Goal: Task Accomplishment & Management: Use online tool/utility

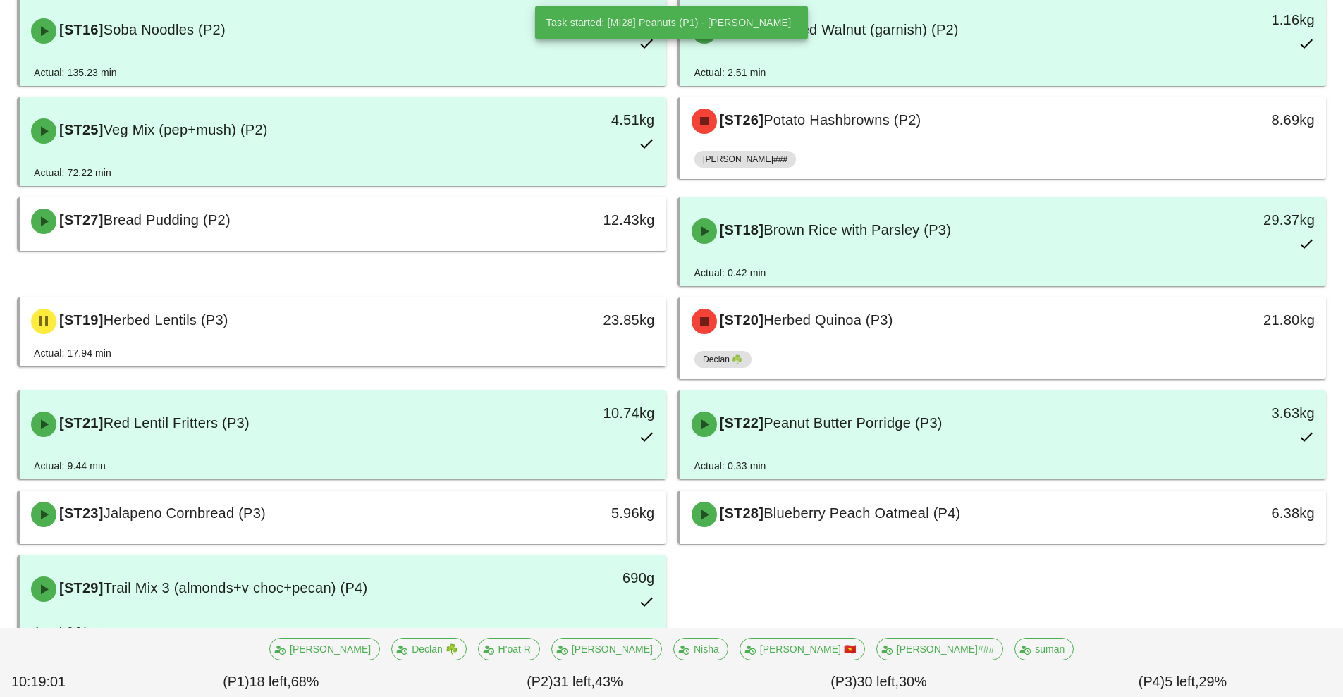
scroll to position [982, 0]
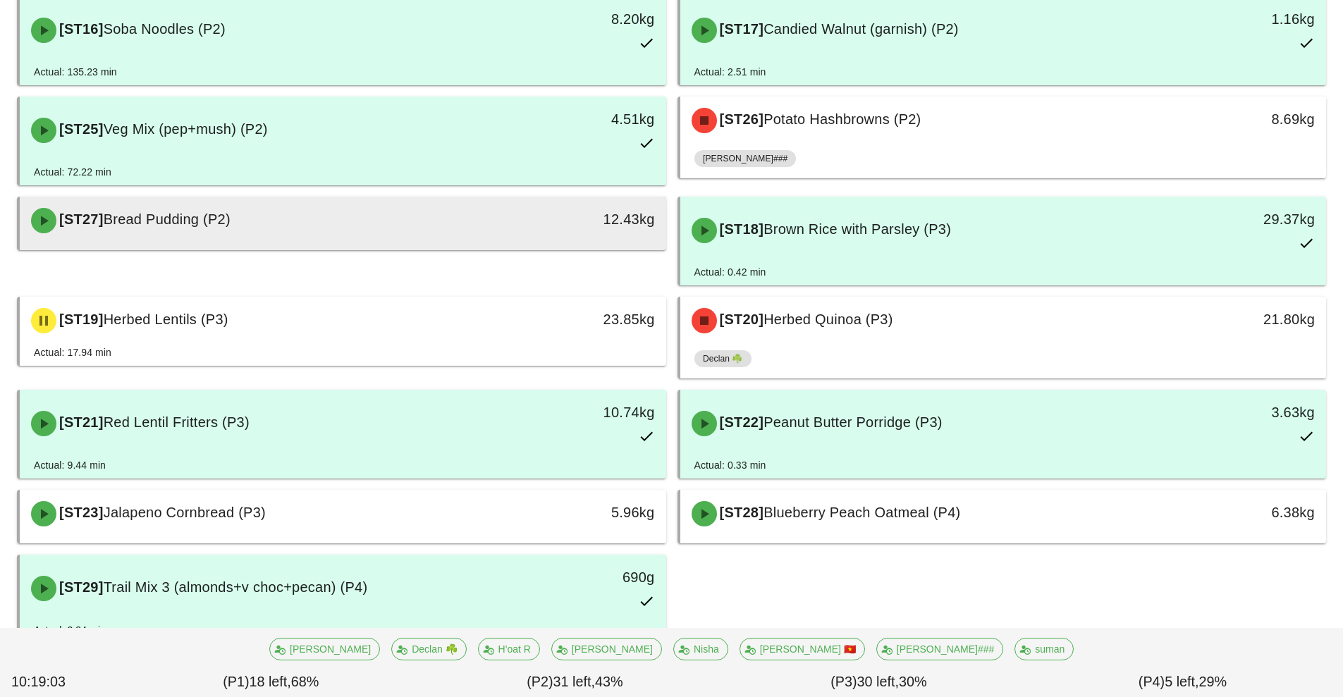
click at [436, 230] on div "[ST27] Bread Pudding (P2)" at bounding box center [263, 221] width 480 height 42
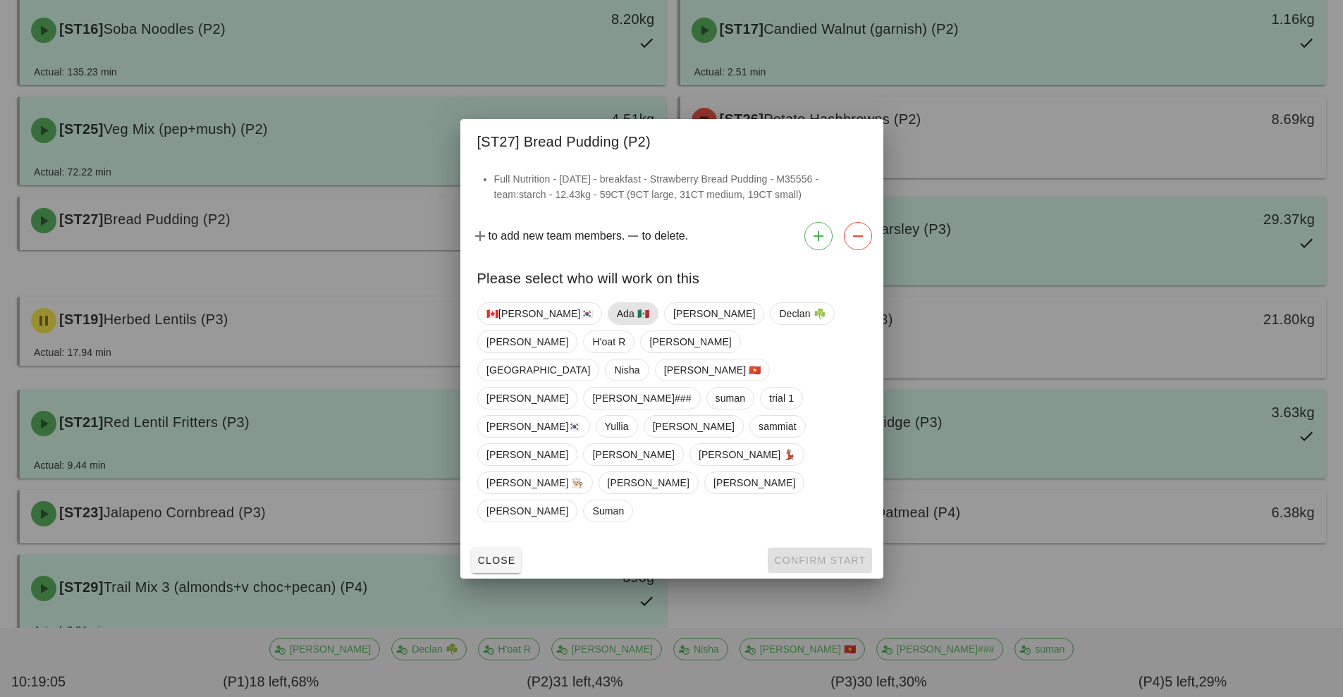
click at [616, 324] on span "Ada 🇲🇽" at bounding box center [632, 313] width 32 height 21
click at [806, 555] on span "Confirm Start" at bounding box center [819, 560] width 92 height 11
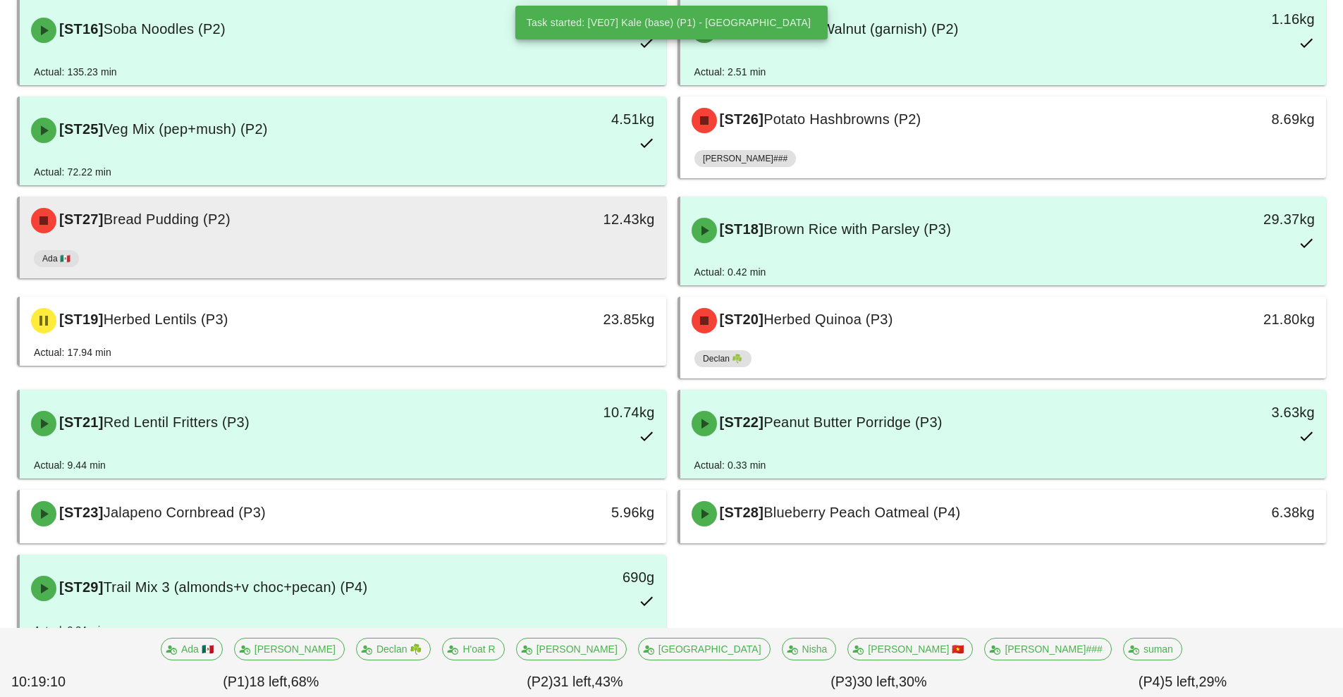
scroll to position [1030, 0]
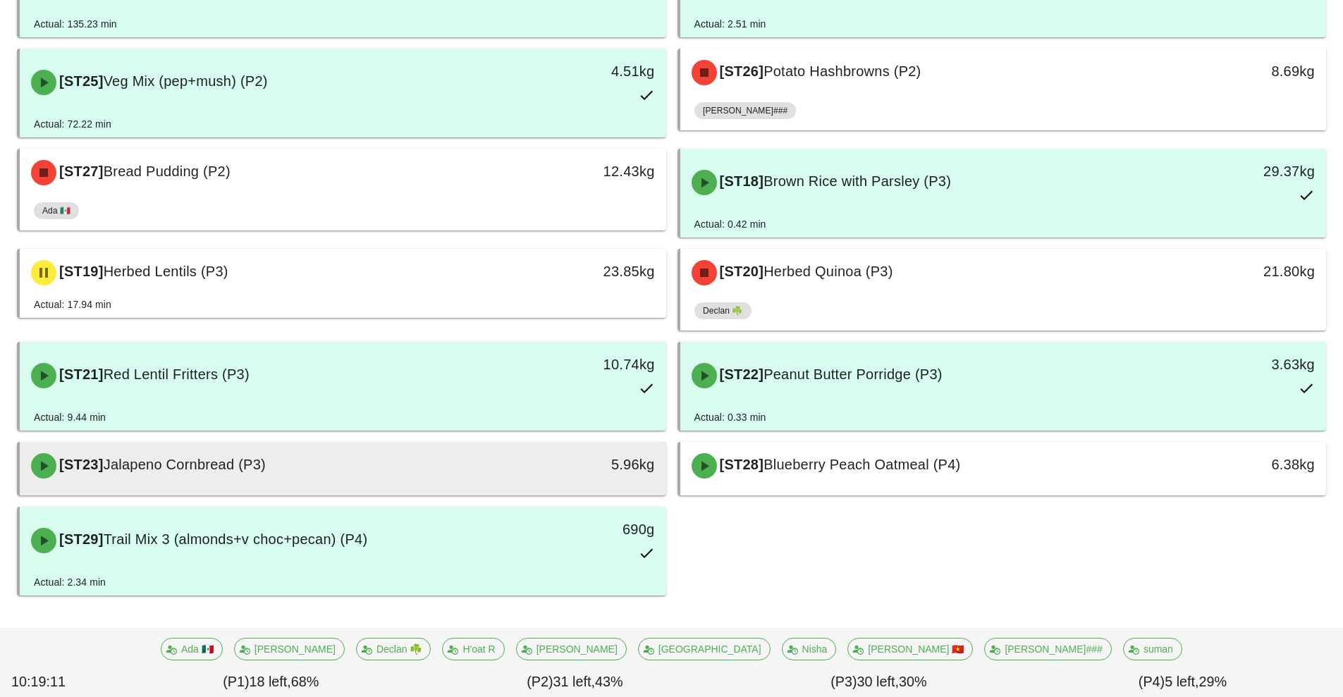
click at [362, 474] on div "[ST23] Jalapeno Cornbread (P3)" at bounding box center [263, 466] width 480 height 42
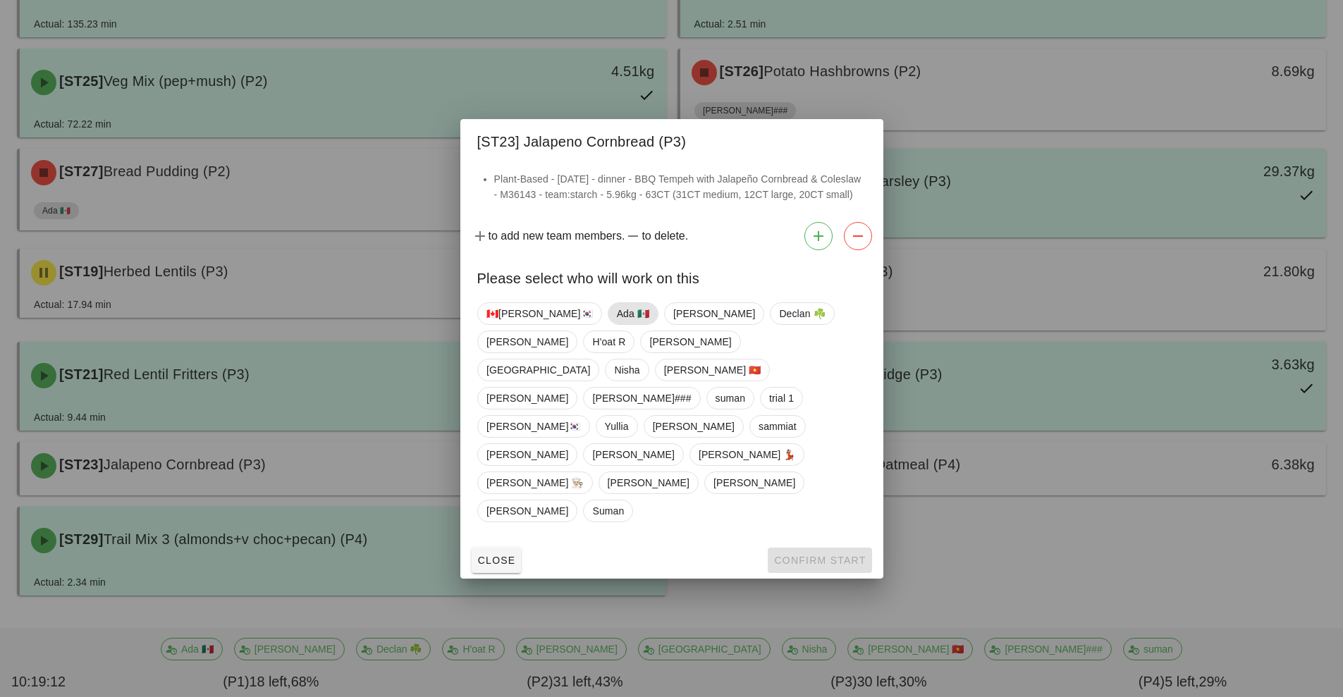
click at [616, 324] on span "Ada 🇲🇽" at bounding box center [632, 313] width 32 height 21
click at [790, 555] on span "Confirm Start" at bounding box center [819, 560] width 92 height 11
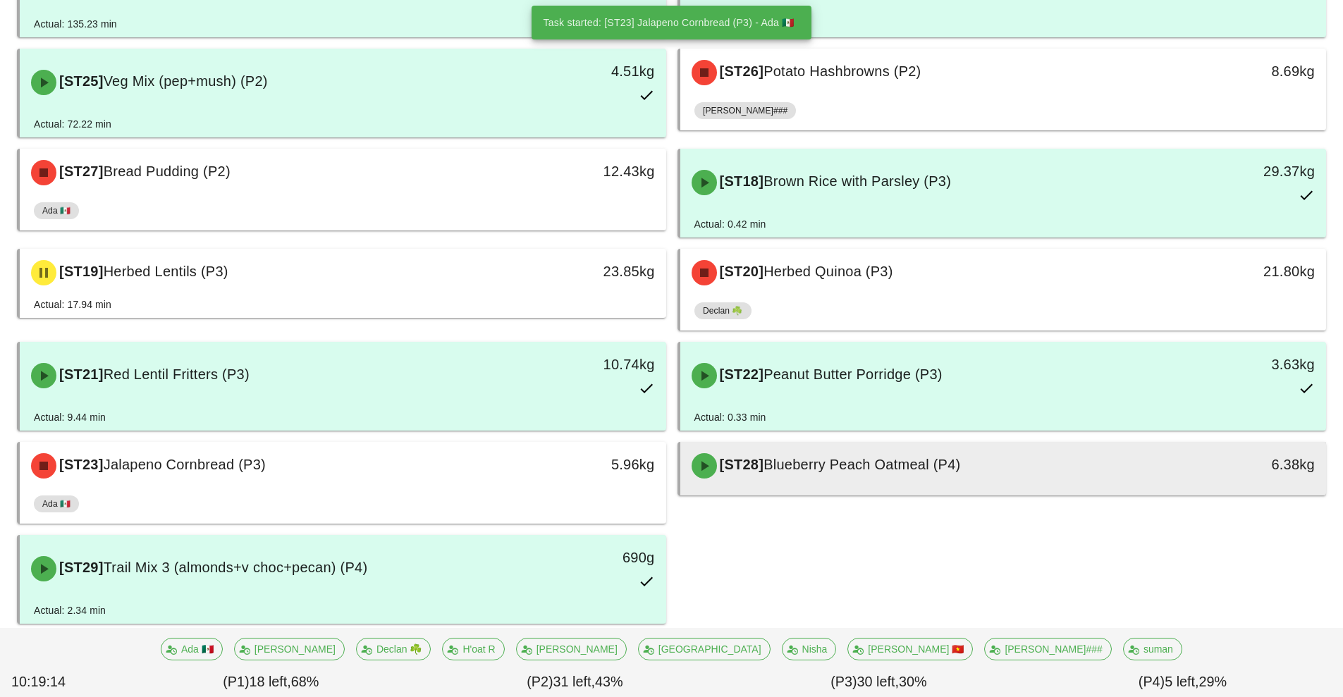
click at [939, 468] on span "Blueberry Peach Oatmeal (P4)" at bounding box center [862, 465] width 197 height 16
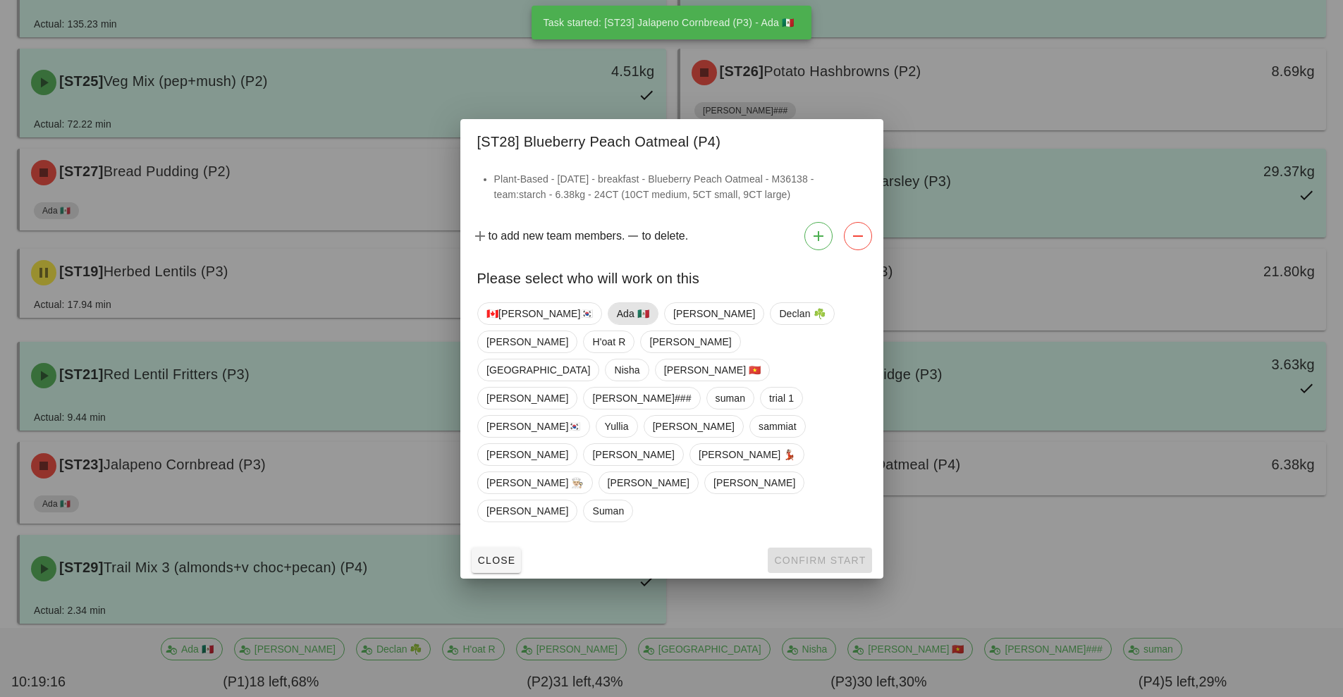
click at [616, 324] on span "Ada 🇲🇽" at bounding box center [632, 313] width 32 height 21
click at [805, 555] on span "Confirm Start" at bounding box center [819, 560] width 92 height 11
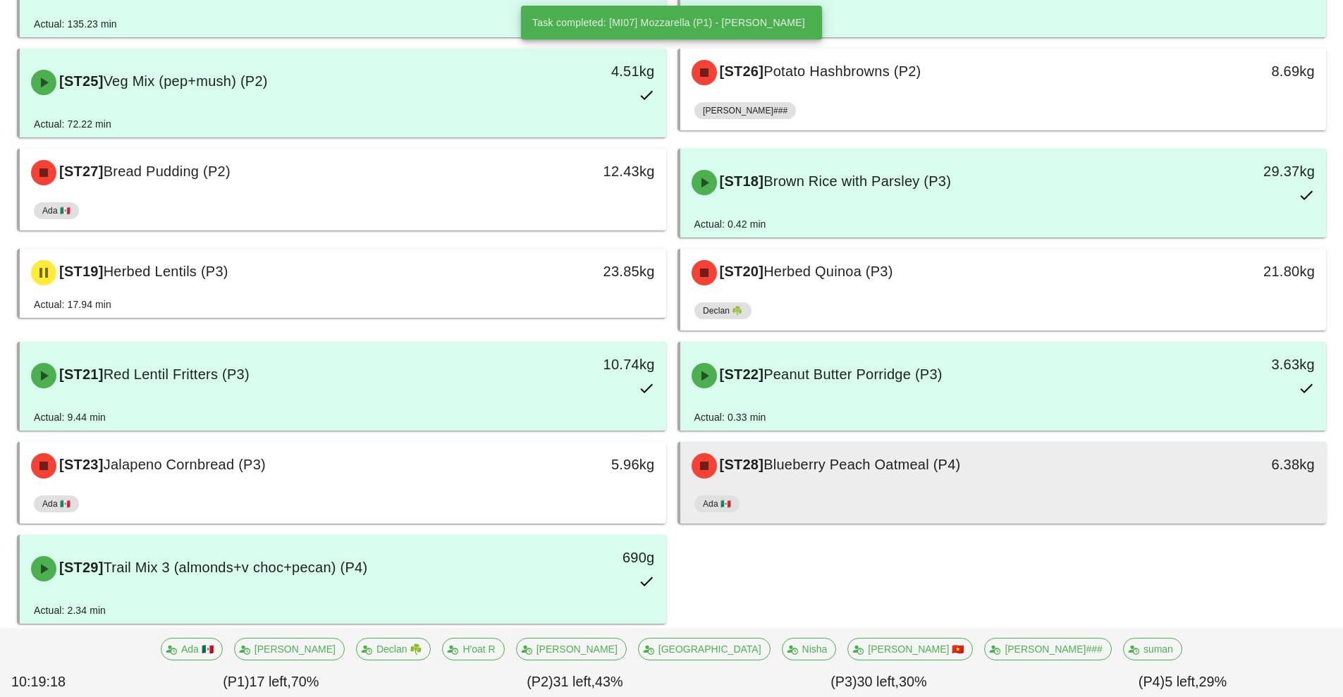
click at [889, 503] on div "Ada 🇲🇽" at bounding box center [1004, 507] width 618 height 34
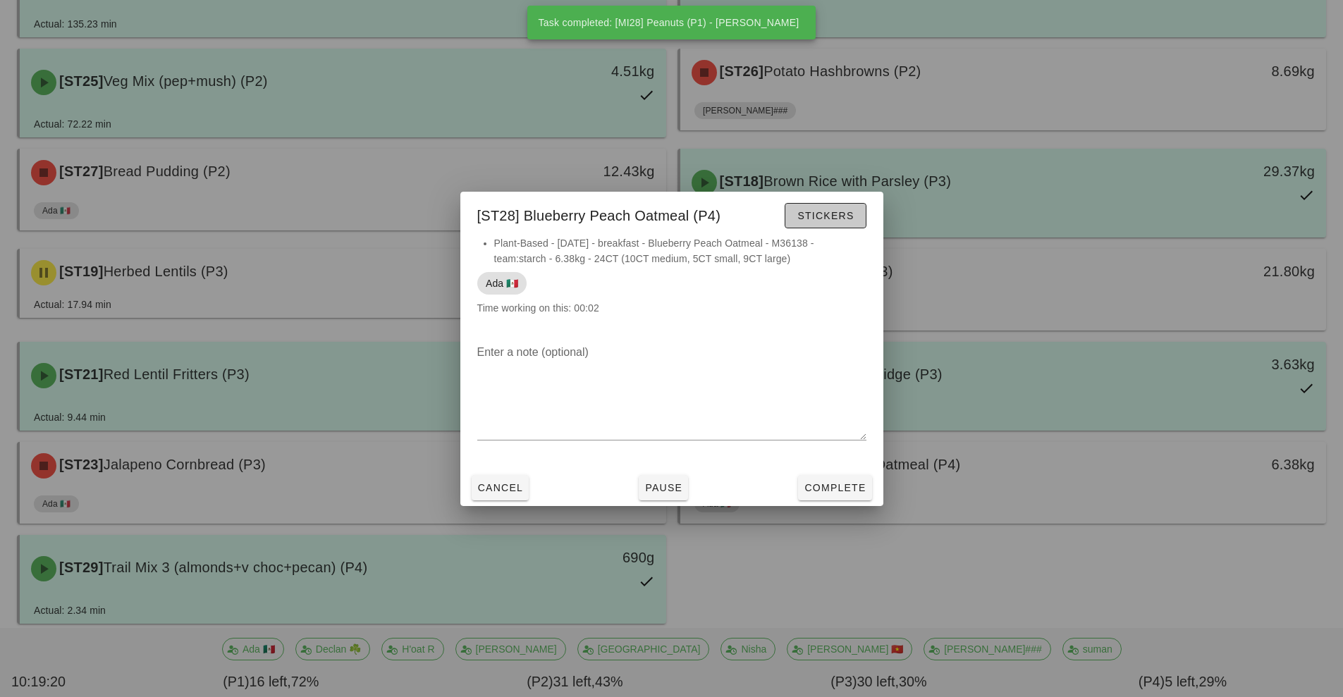
click at [835, 212] on span "Stickers" at bounding box center [825, 215] width 57 height 11
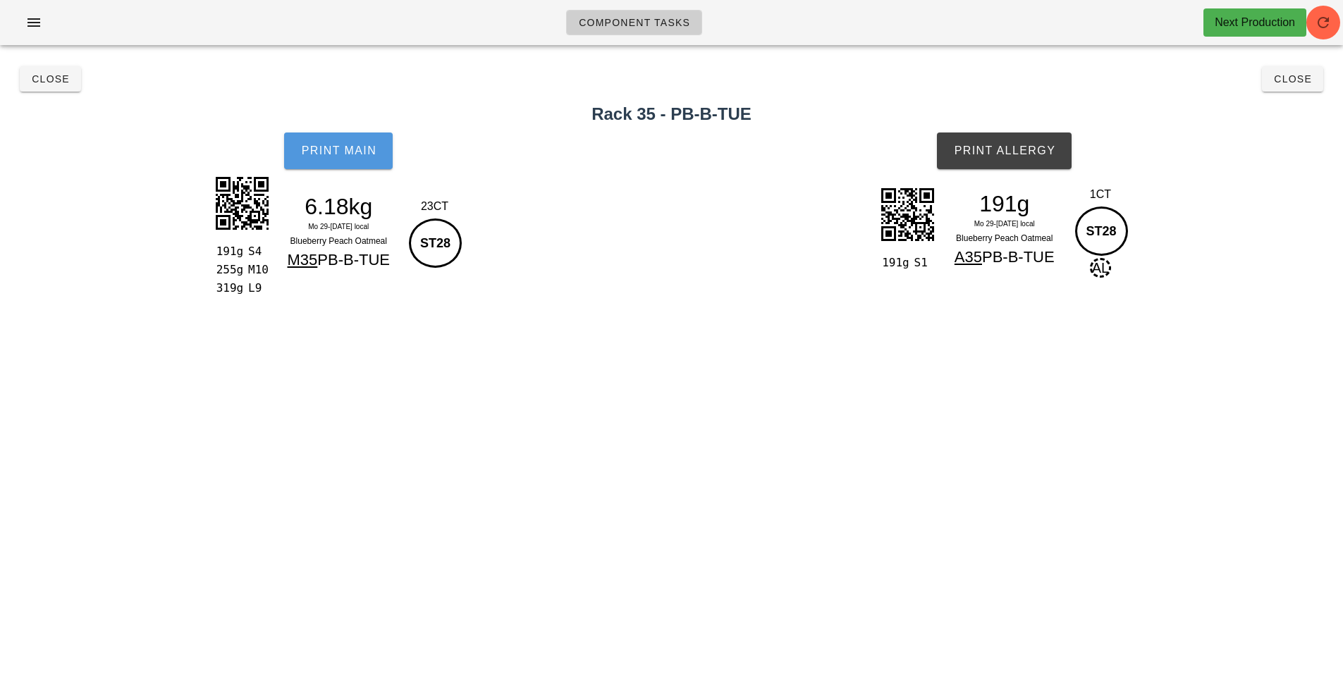
click at [336, 153] on span "Print Main" at bounding box center [338, 151] width 76 height 13
click at [1027, 145] on span "Print Allergy" at bounding box center [1004, 151] width 102 height 13
click at [1295, 79] on span "Close" at bounding box center [1292, 78] width 39 height 11
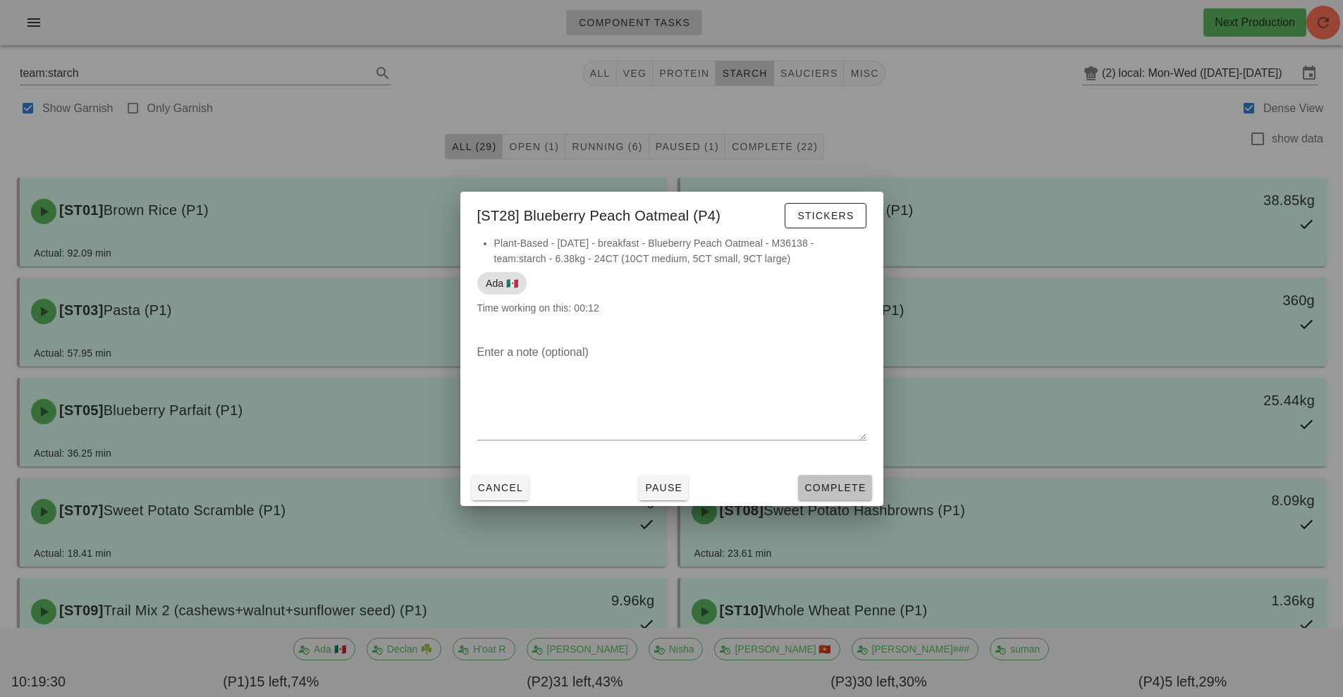
click at [832, 489] on span "Complete" at bounding box center [835, 487] width 62 height 11
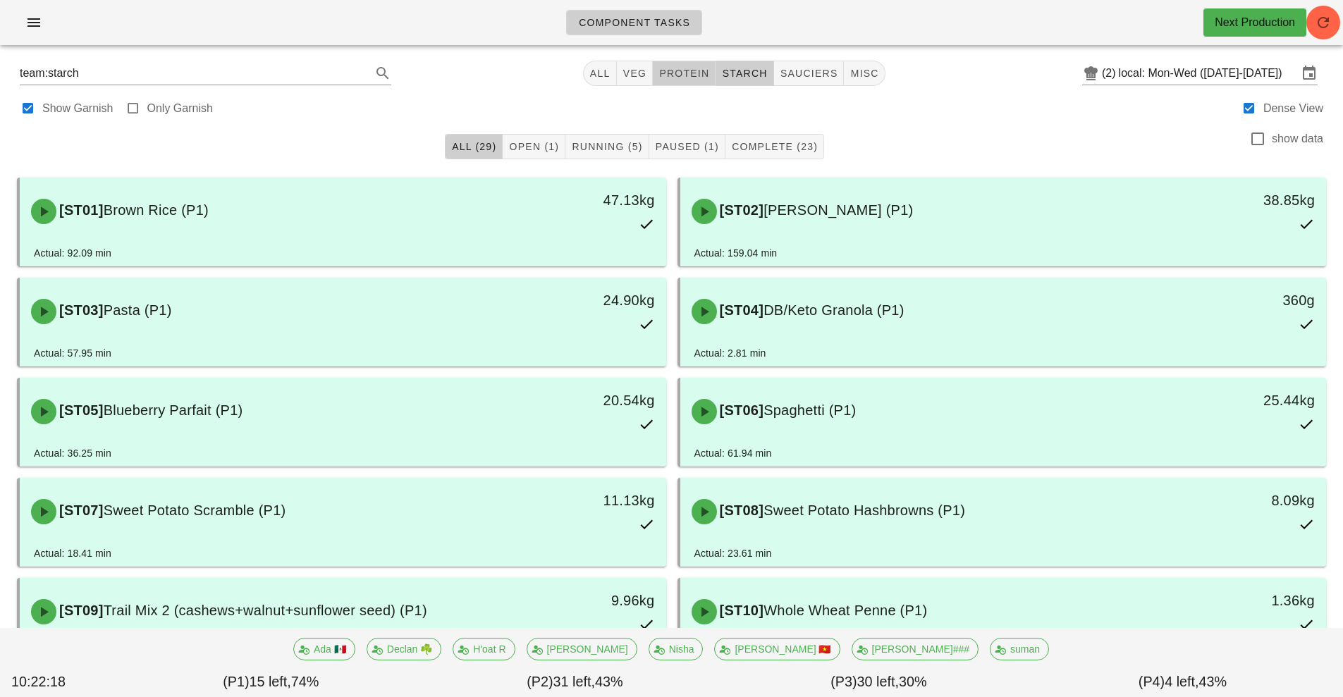
click at [689, 72] on span "protein" at bounding box center [684, 73] width 51 height 11
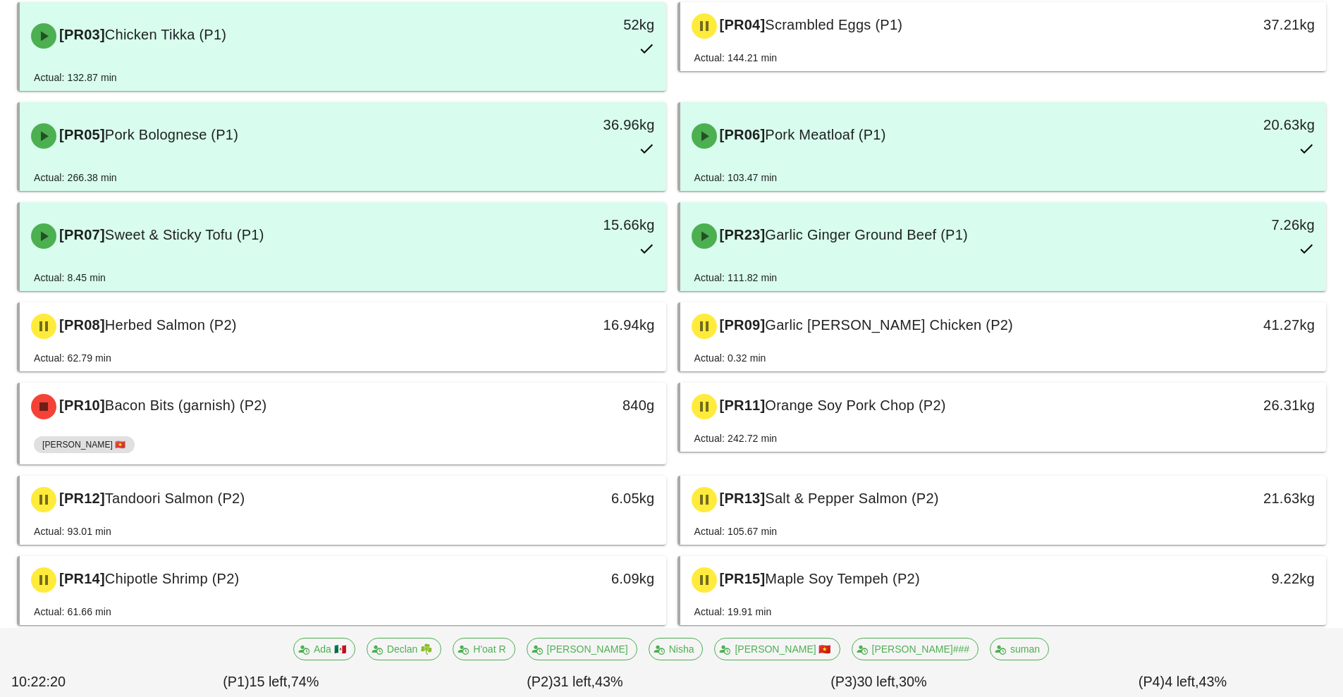
scroll to position [280, 0]
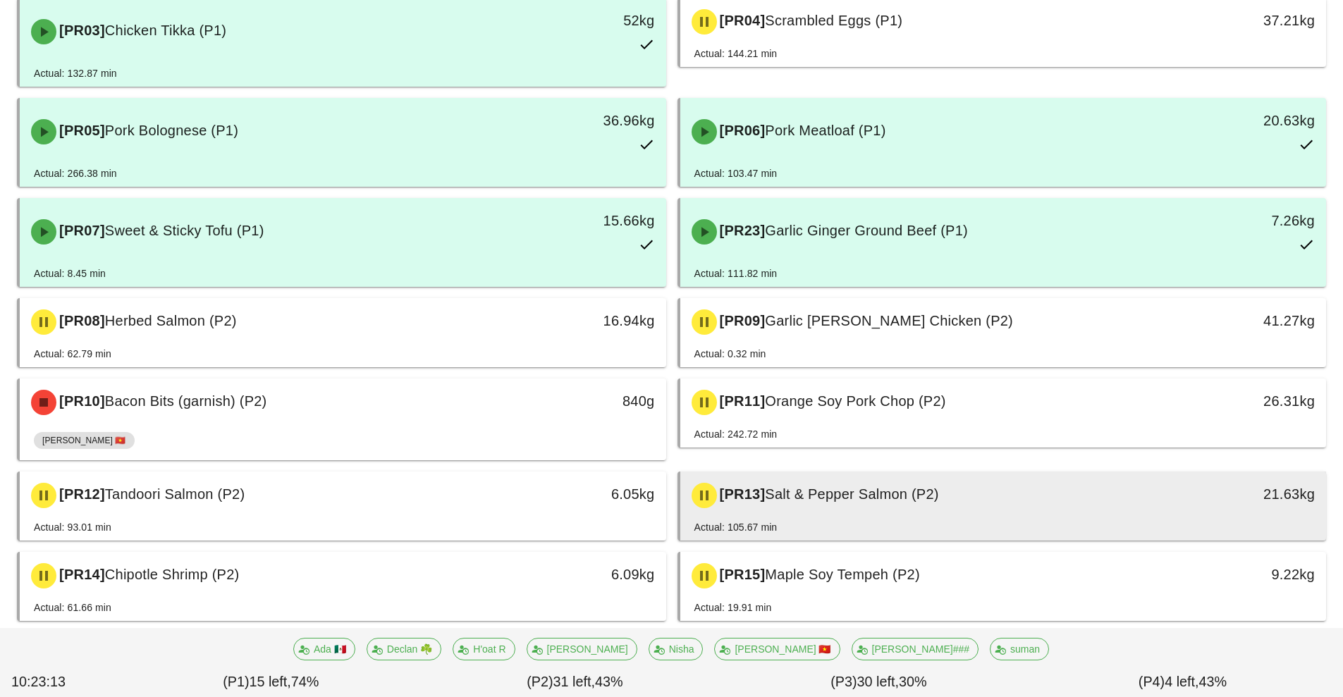
click at [903, 515] on div "[PR13] Salt & Pepper Salmon (P2)" at bounding box center [923, 496] width 480 height 42
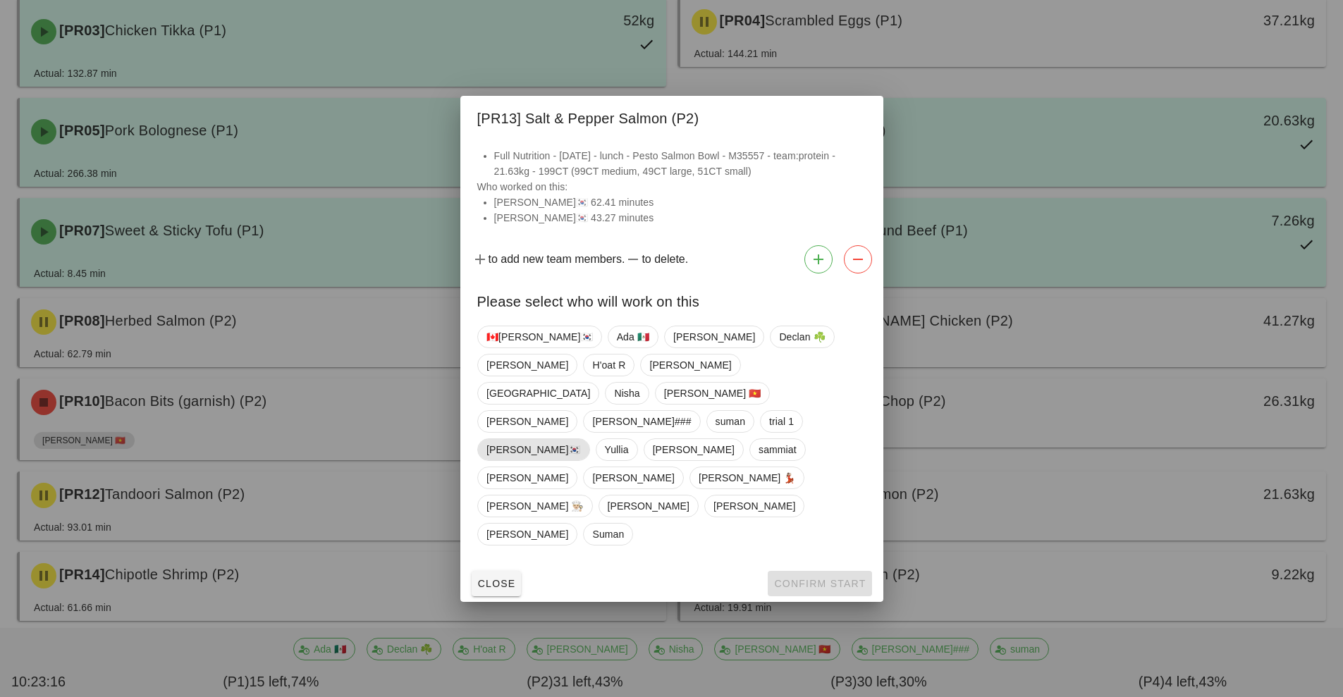
click at [581, 450] on span "[PERSON_NAME]🇰🇷" at bounding box center [534, 449] width 94 height 21
click at [826, 578] on span "Confirm Start" at bounding box center [819, 583] width 92 height 11
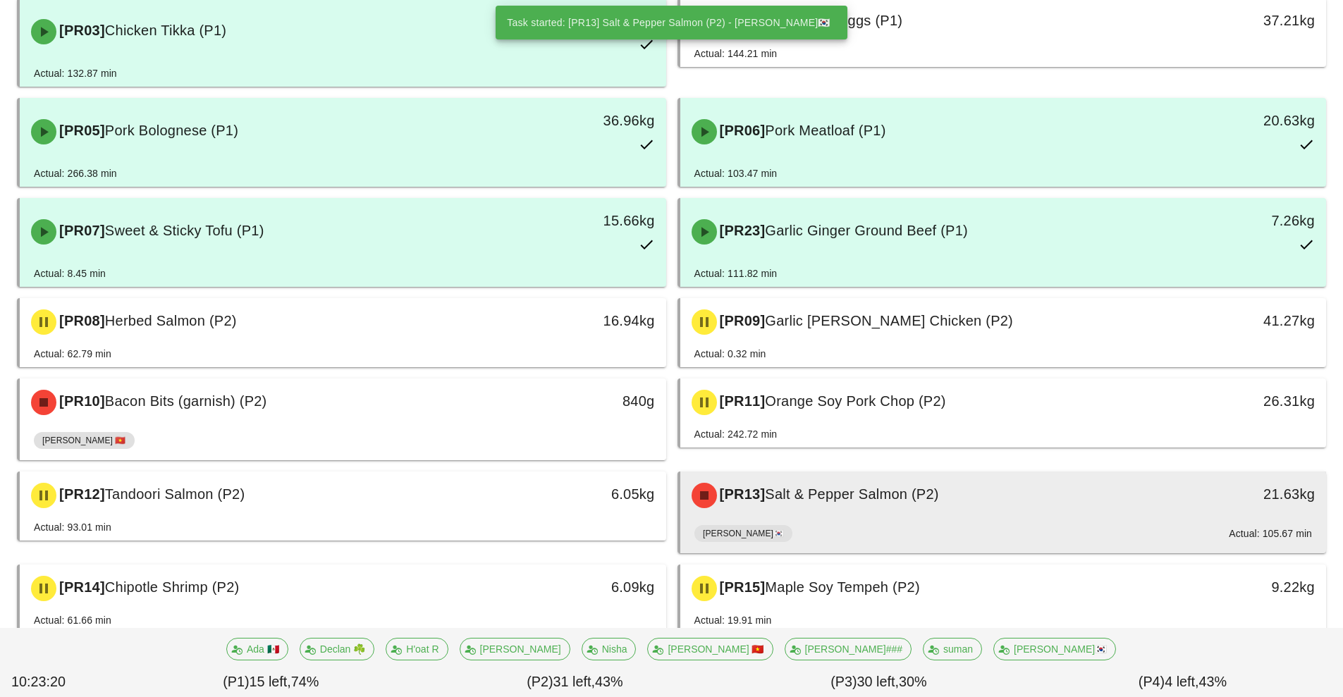
click at [879, 518] on div "[PR13] Salt & Pepper Salmon (P2) 21.63kg" at bounding box center [1003, 496] width 647 height 48
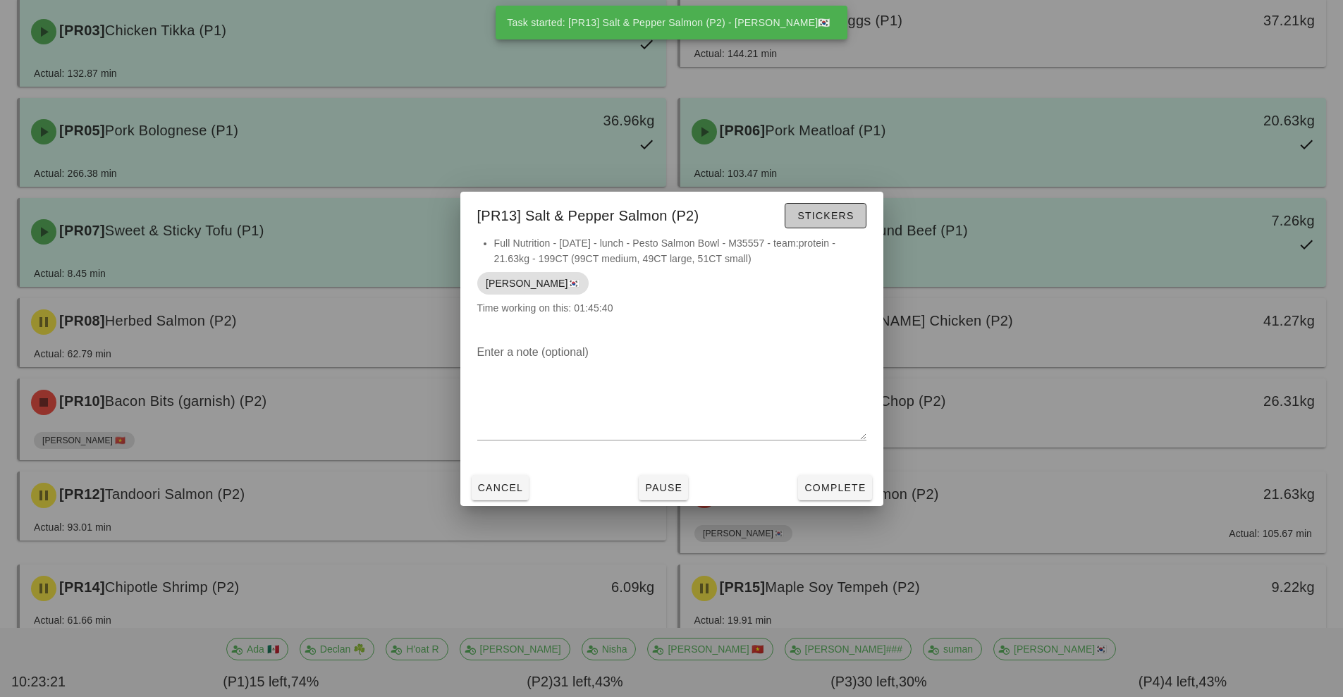
click at [832, 225] on button "Stickers" at bounding box center [825, 215] width 81 height 25
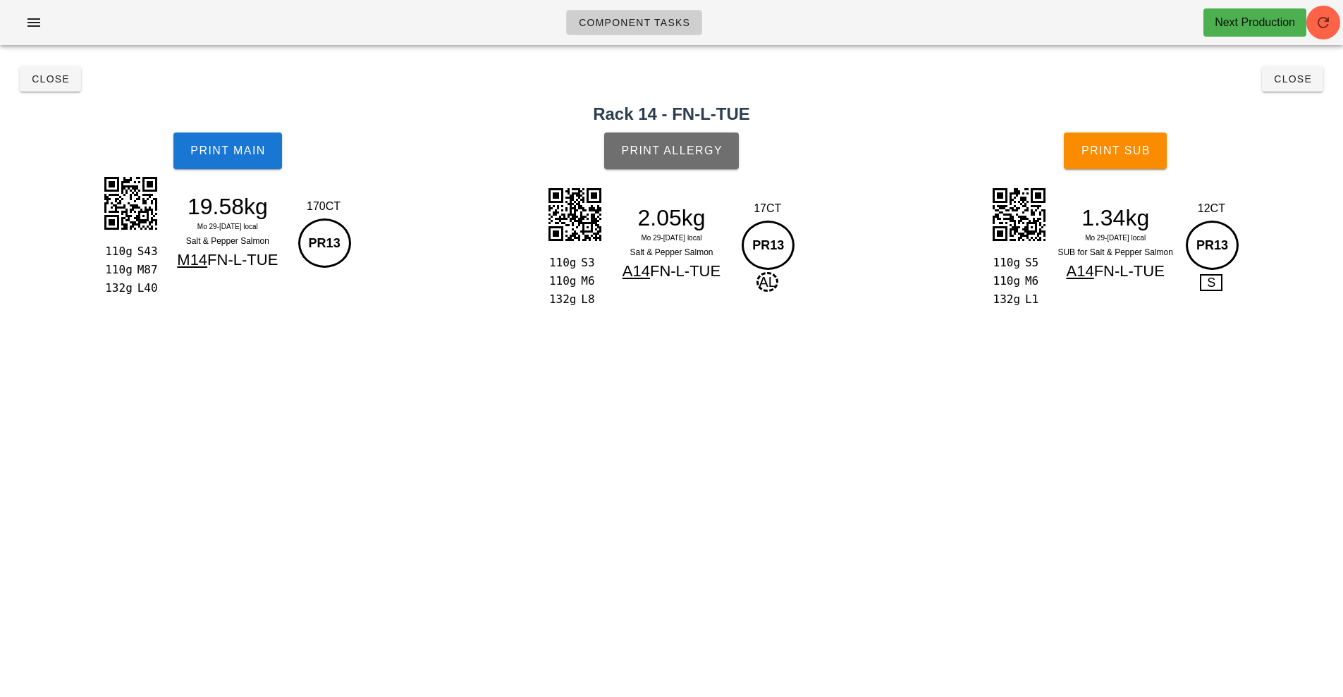
click at [722, 143] on button "Print Allergy" at bounding box center [671, 151] width 135 height 37
click at [630, 151] on span "Print Allergy" at bounding box center [671, 151] width 102 height 13
click at [645, 156] on span "Print Allergy" at bounding box center [671, 151] width 102 height 13
click at [212, 154] on span "Print Main" at bounding box center [228, 151] width 76 height 13
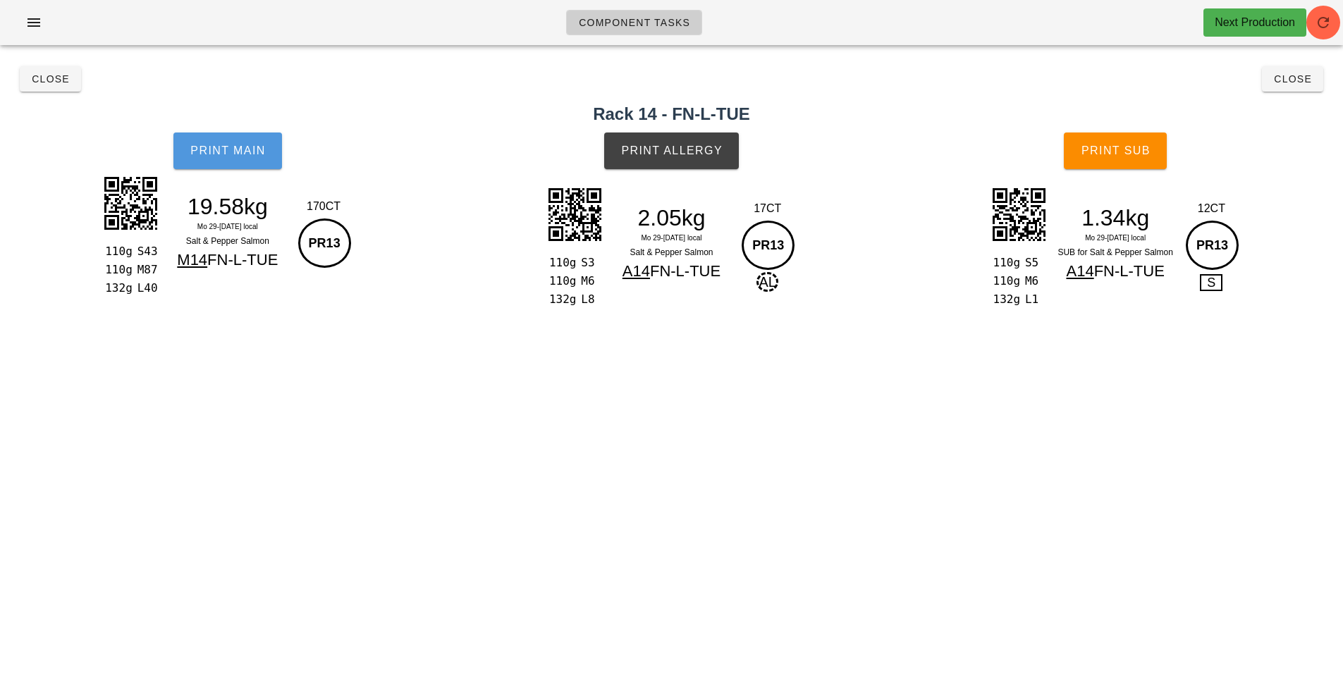
click at [212, 154] on span "Print Main" at bounding box center [228, 151] width 76 height 13
click at [226, 153] on span "Print Main" at bounding box center [228, 151] width 76 height 13
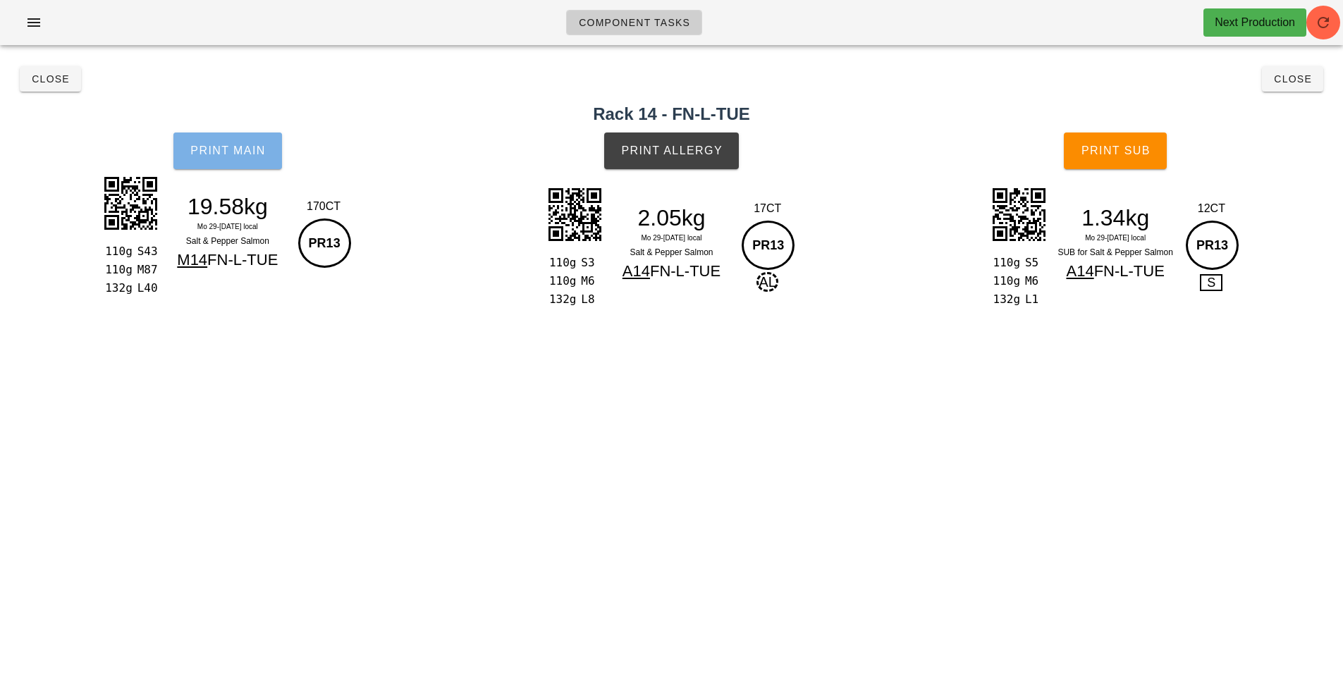
click at [226, 153] on span "Print Main" at bounding box center [228, 151] width 76 height 13
click at [238, 145] on span "Print Main" at bounding box center [228, 151] width 76 height 13
click at [231, 154] on span "Print Main" at bounding box center [228, 151] width 76 height 13
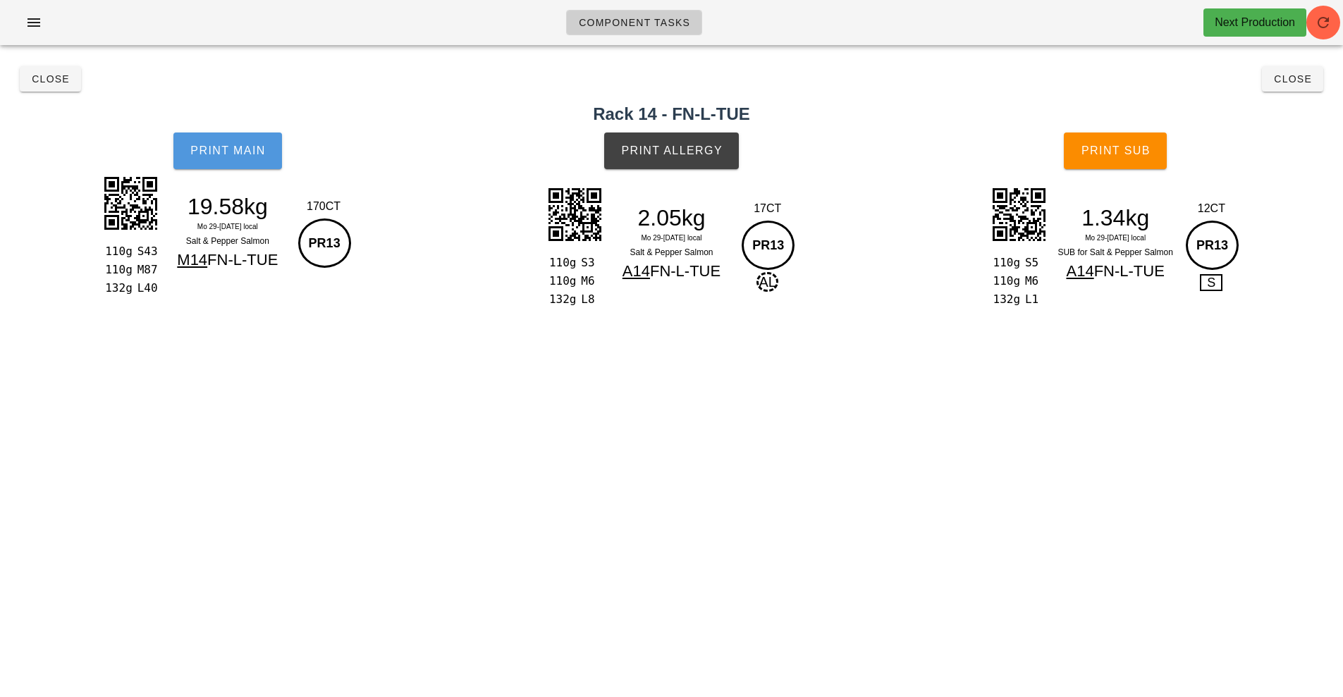
click at [231, 154] on span "Print Main" at bounding box center [228, 151] width 76 height 13
click at [228, 140] on button "Print Main" at bounding box center [227, 151] width 109 height 37
click at [224, 142] on button "Print Main" at bounding box center [227, 151] width 109 height 37
click at [224, 154] on span "Print Main" at bounding box center [228, 151] width 76 height 13
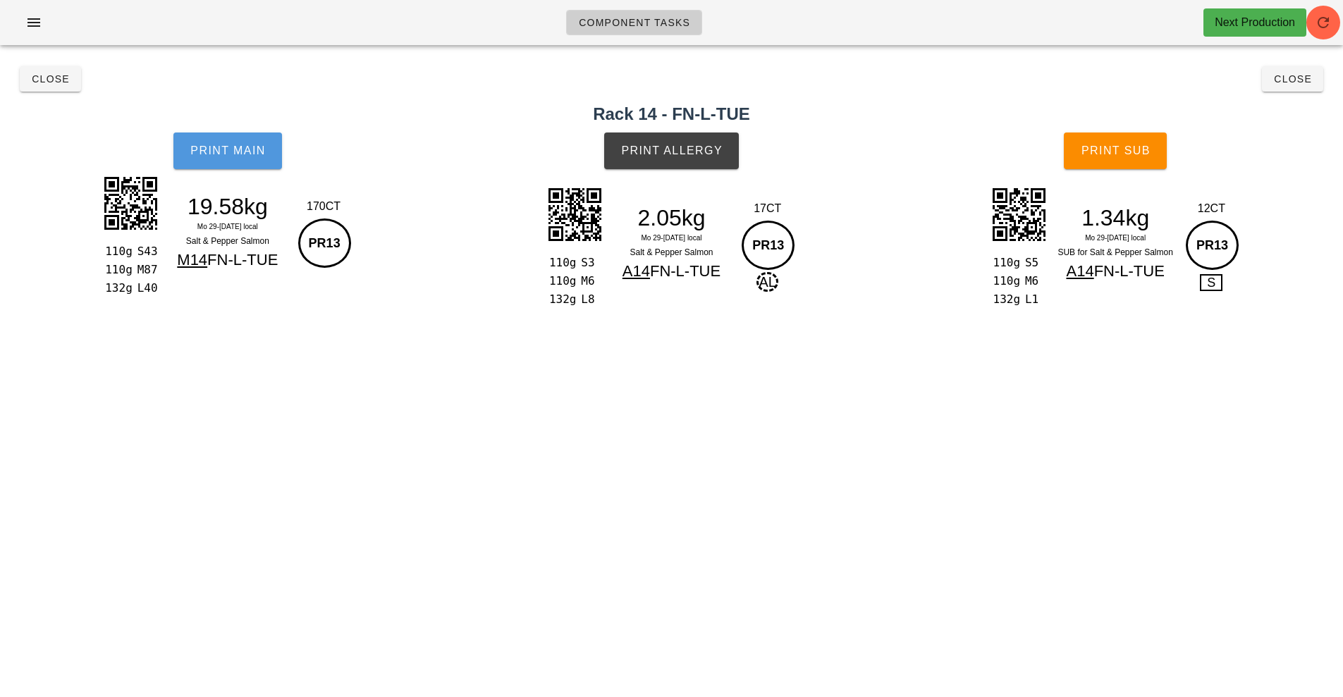
click at [224, 154] on span "Print Main" at bounding box center [228, 151] width 76 height 13
click at [36, 78] on span "Close" at bounding box center [50, 78] width 39 height 11
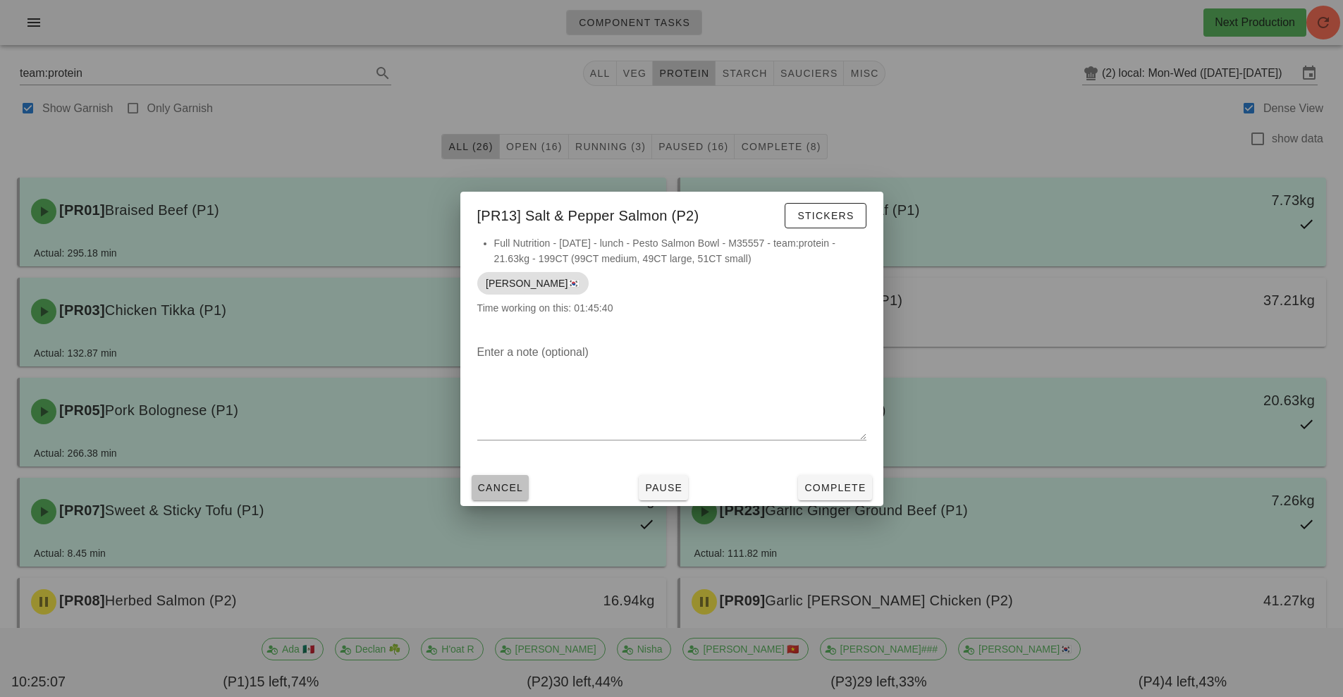
click at [509, 500] on button "Cancel" at bounding box center [501, 487] width 58 height 25
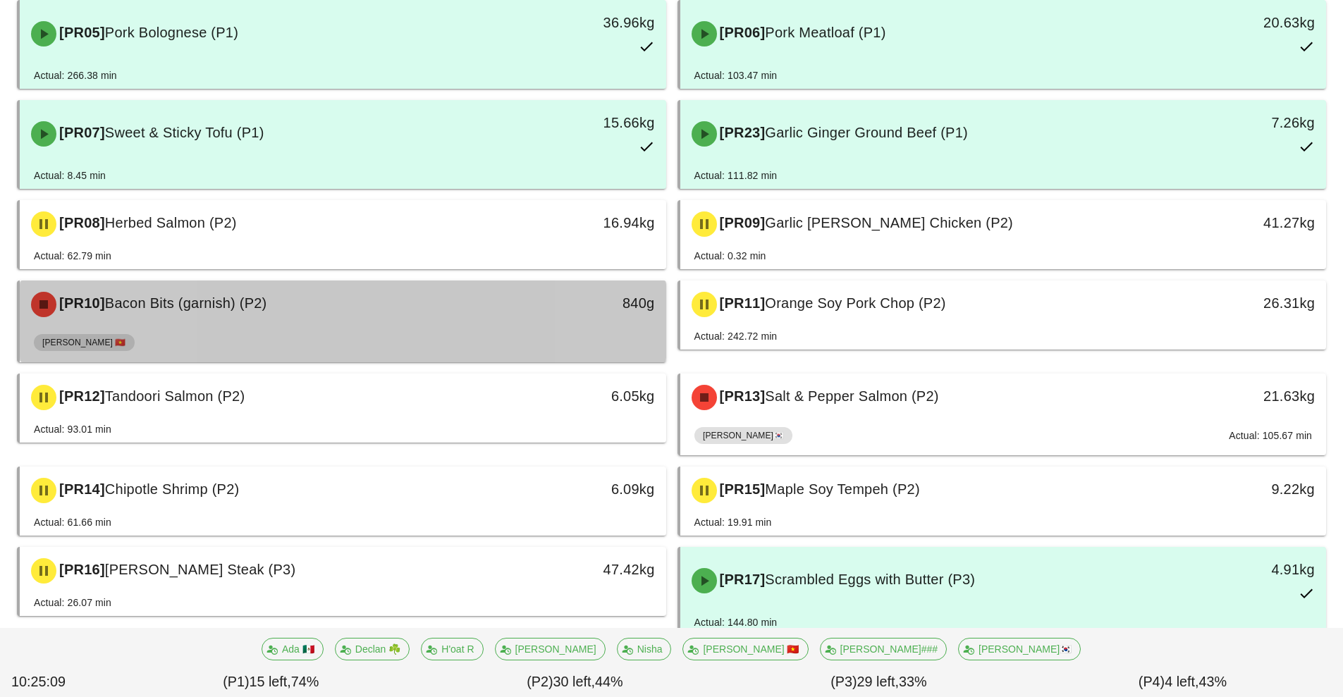
scroll to position [436, 0]
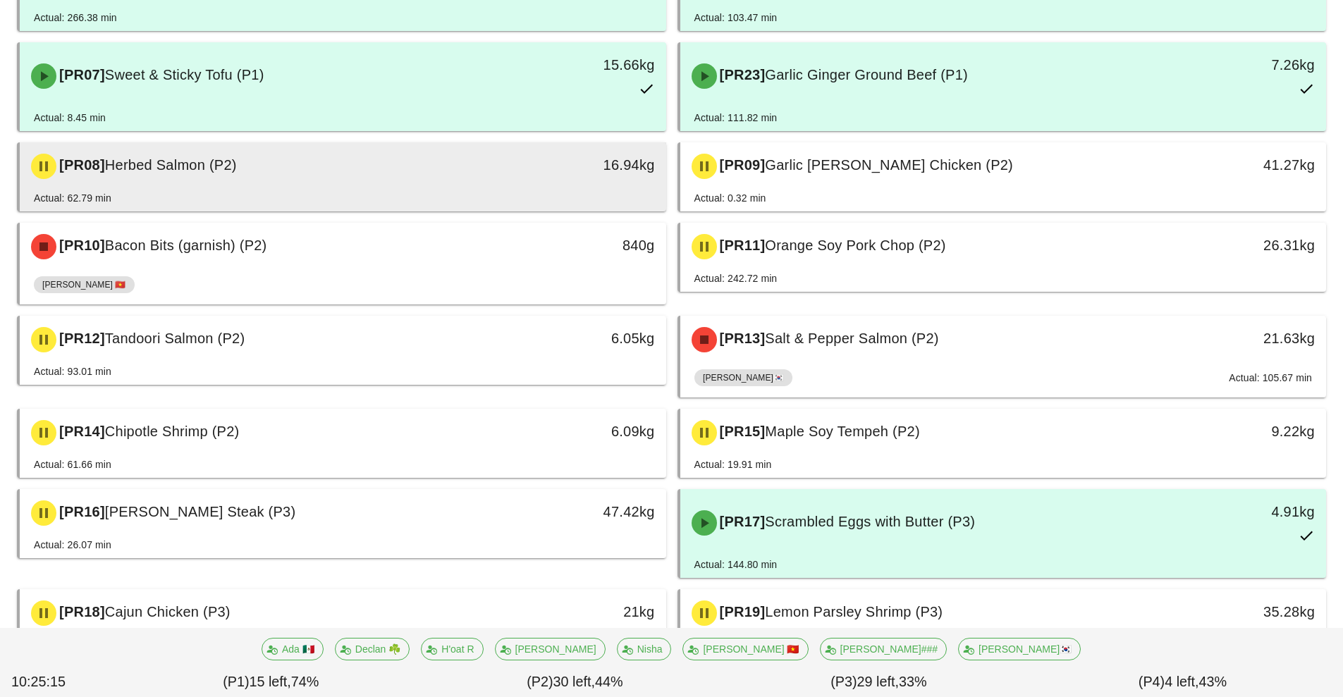
click at [260, 169] on div "[PR08] Herbed Salmon (P2)" at bounding box center [263, 166] width 480 height 42
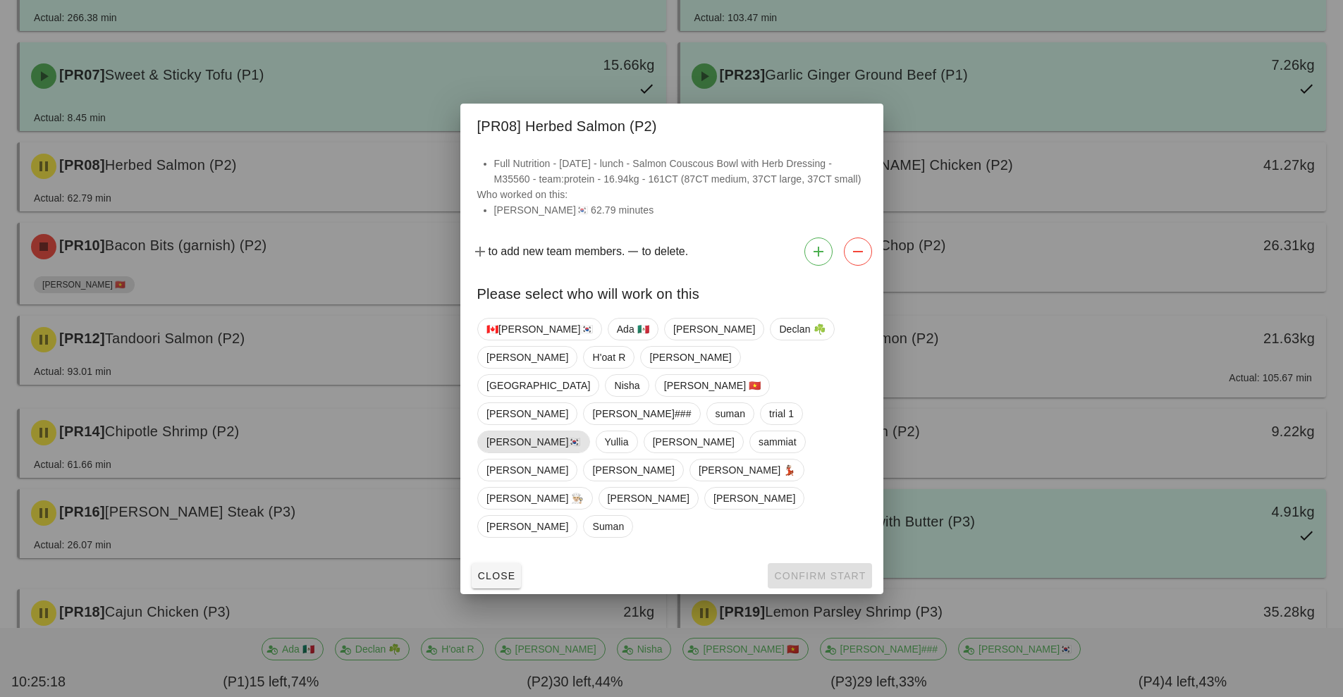
click at [581, 439] on span "[PERSON_NAME]🇰🇷" at bounding box center [534, 442] width 94 height 21
click at [824, 570] on span "Confirm Start" at bounding box center [819, 575] width 92 height 11
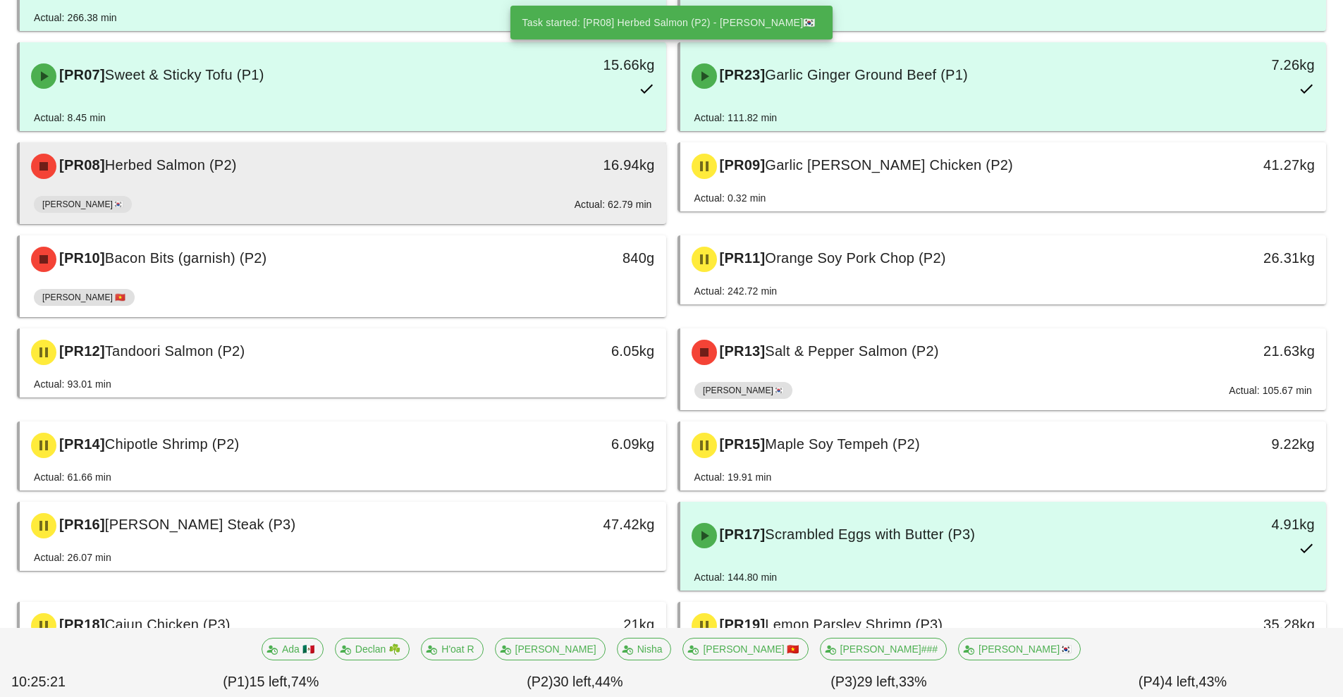
click at [244, 181] on div "[PR08] Herbed Salmon (P2)" at bounding box center [263, 166] width 480 height 42
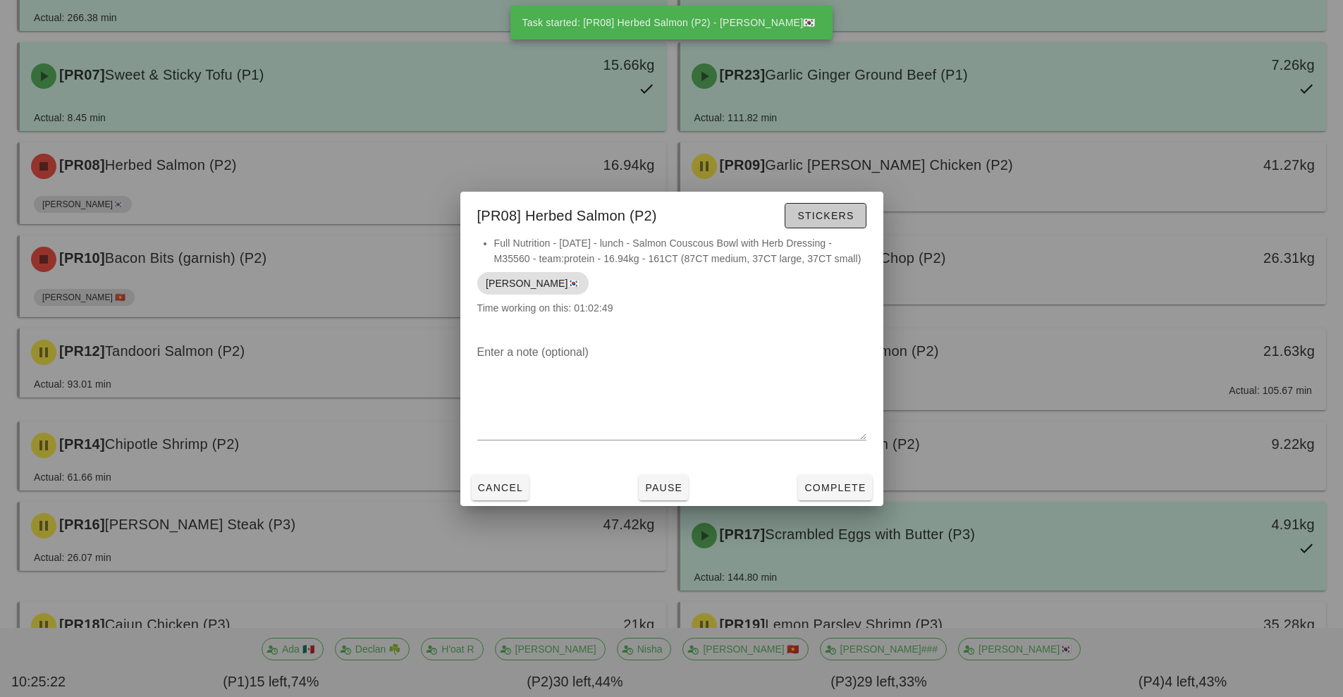
click at [817, 225] on button "Stickers" at bounding box center [825, 215] width 81 height 25
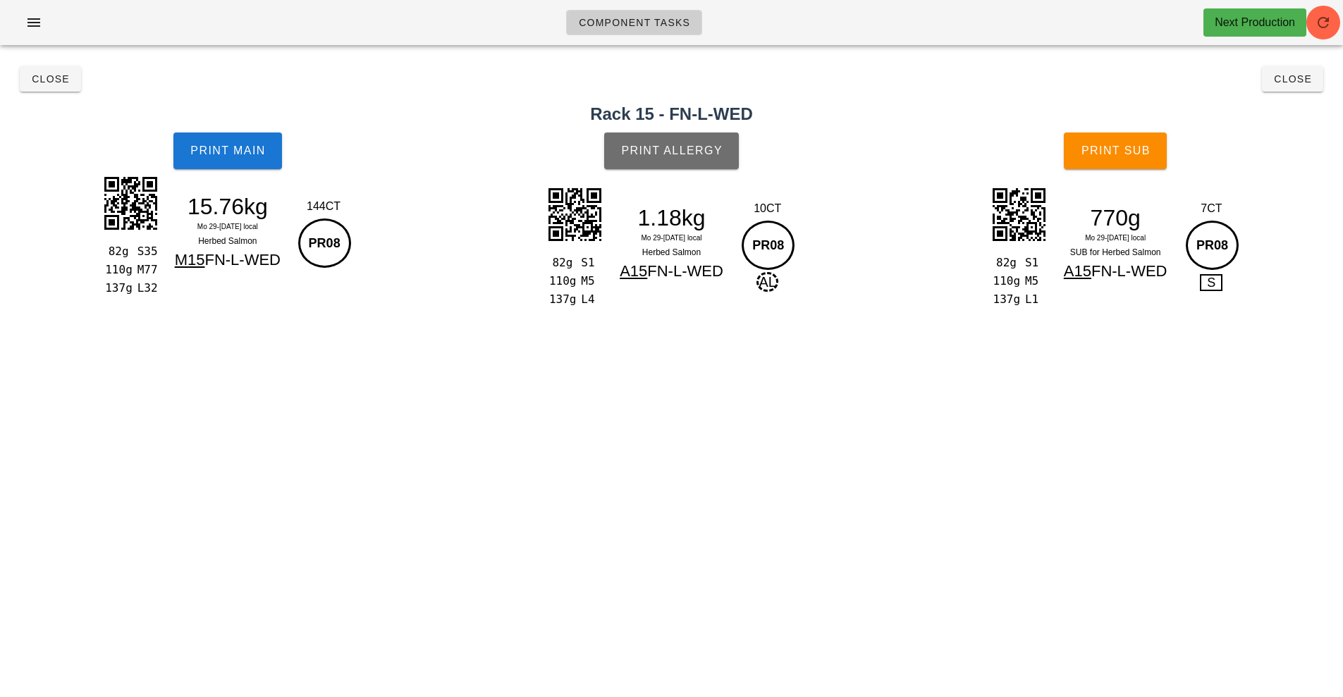
click at [651, 133] on button "Print Allergy" at bounding box center [671, 151] width 135 height 37
click at [222, 135] on button "Print Main" at bounding box center [227, 151] width 109 height 37
click at [223, 157] on button "Print Main" at bounding box center [227, 151] width 109 height 37
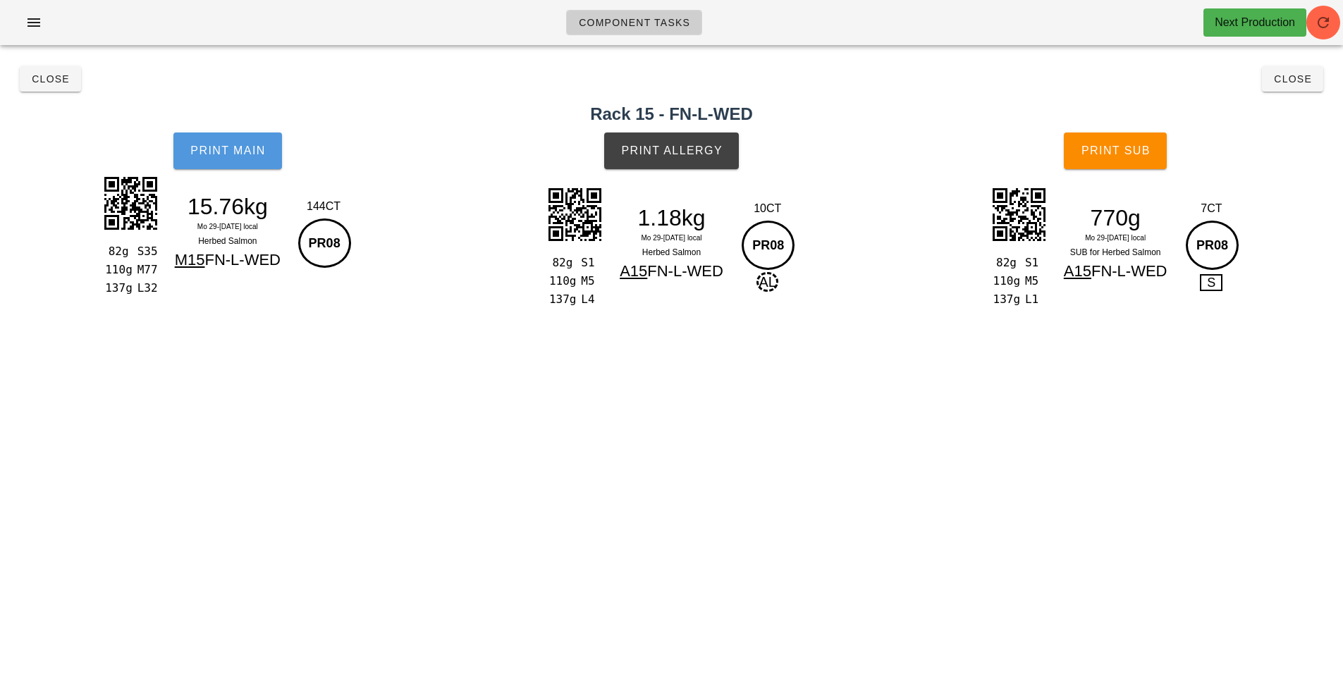
click at [223, 157] on button "Print Main" at bounding box center [227, 151] width 109 height 37
click at [236, 147] on span "Print Main" at bounding box center [228, 151] width 76 height 13
click at [223, 157] on span "Print Main" at bounding box center [228, 151] width 76 height 13
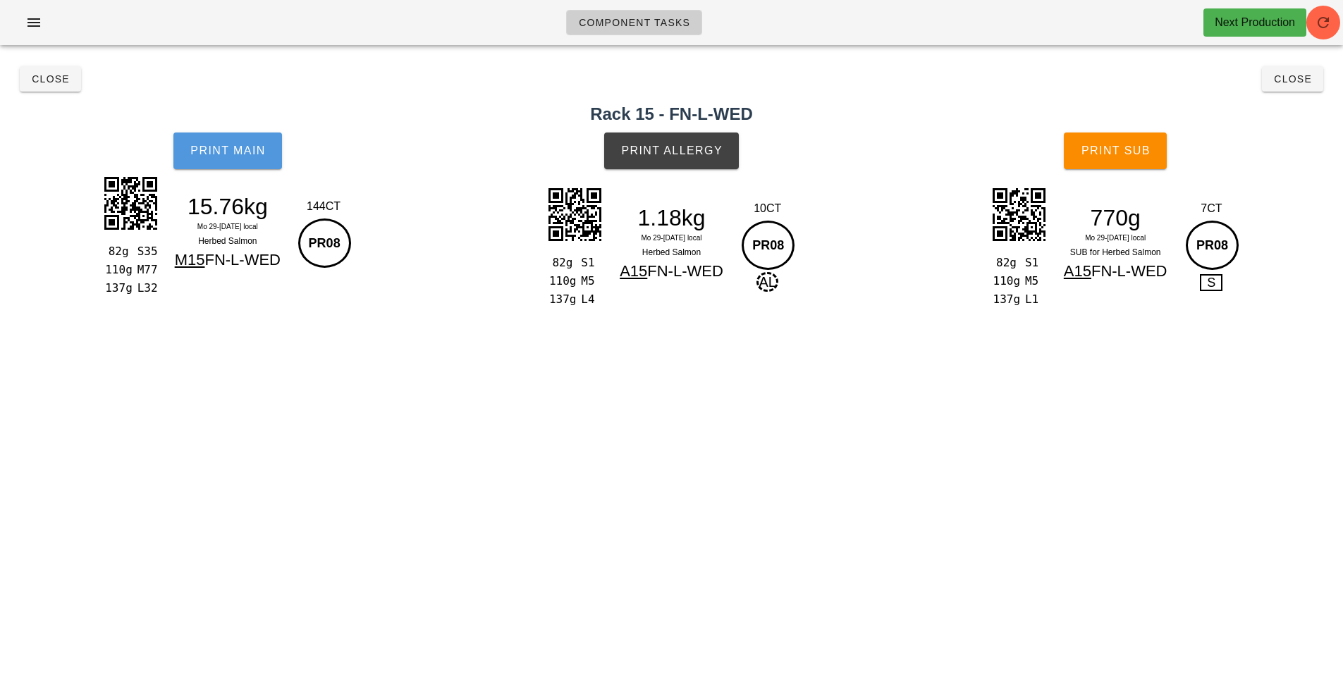
click at [223, 157] on span "Print Main" at bounding box center [228, 151] width 76 height 13
click at [231, 145] on span "Print Main" at bounding box center [228, 151] width 76 height 13
click at [61, 68] on button "Close" at bounding box center [50, 78] width 61 height 25
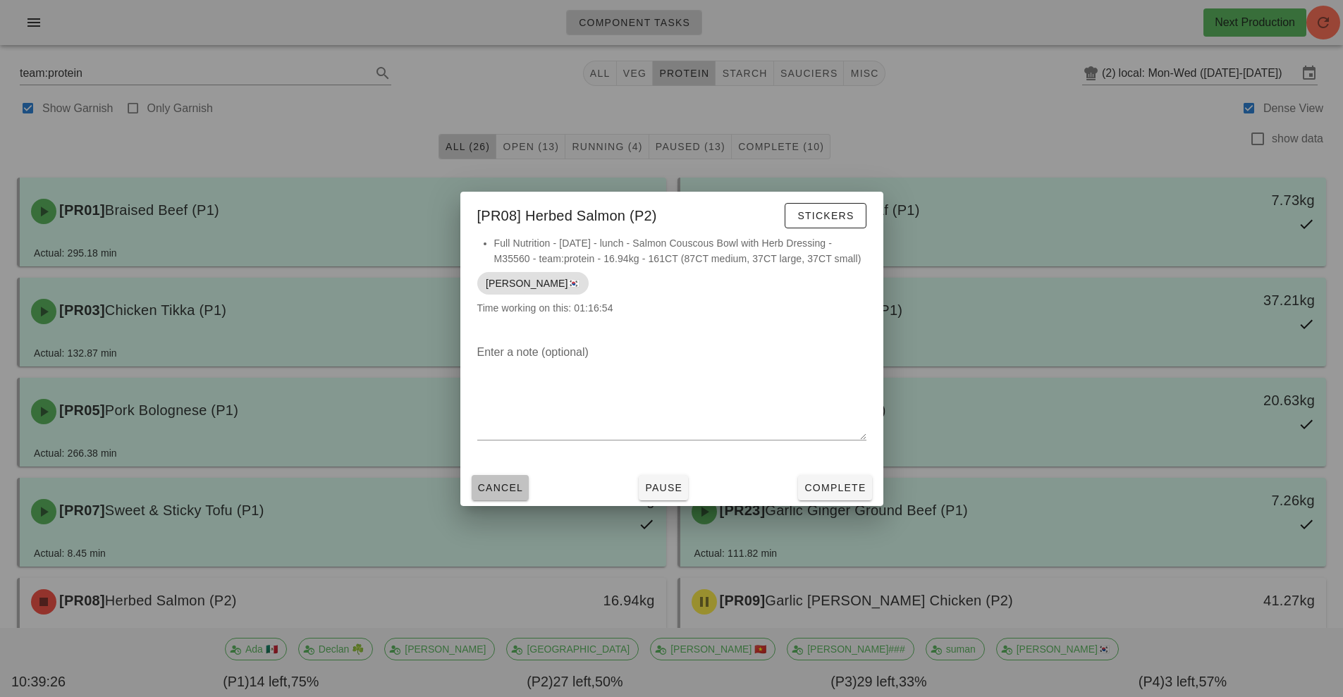
click at [496, 499] on button "Cancel" at bounding box center [501, 487] width 58 height 25
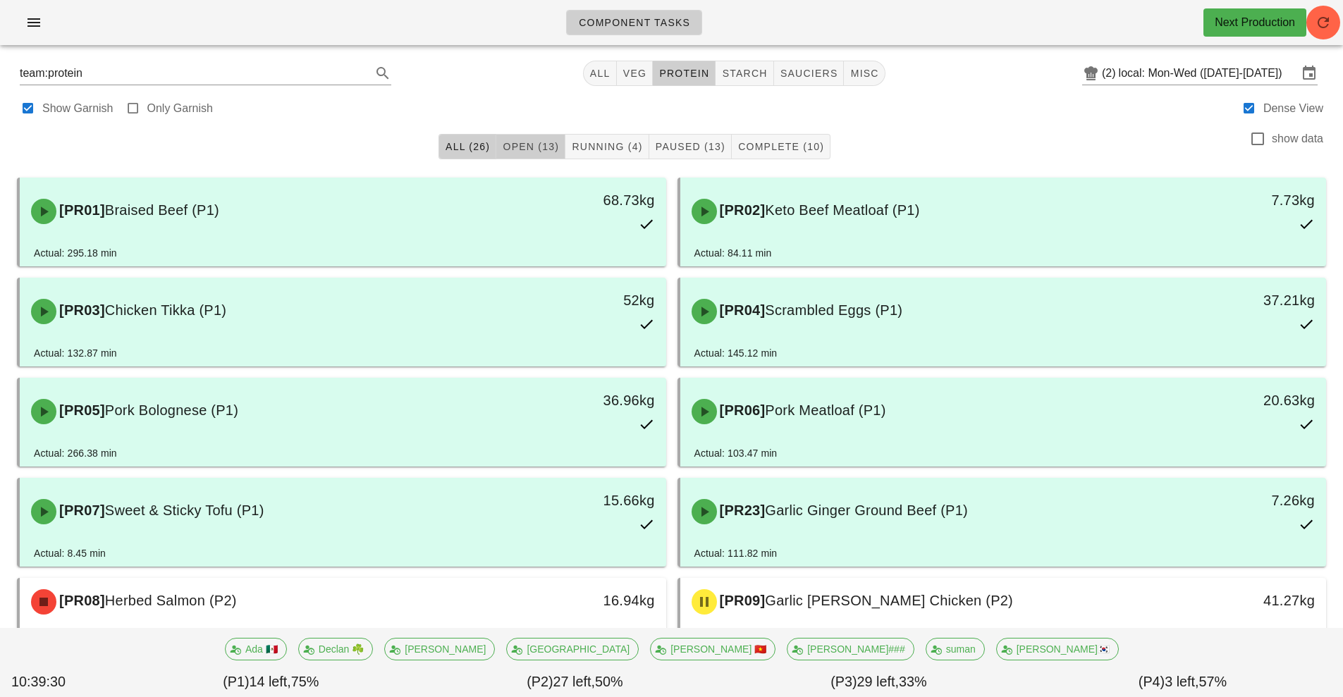
click at [532, 147] on span "Open (13)" at bounding box center [530, 146] width 57 height 11
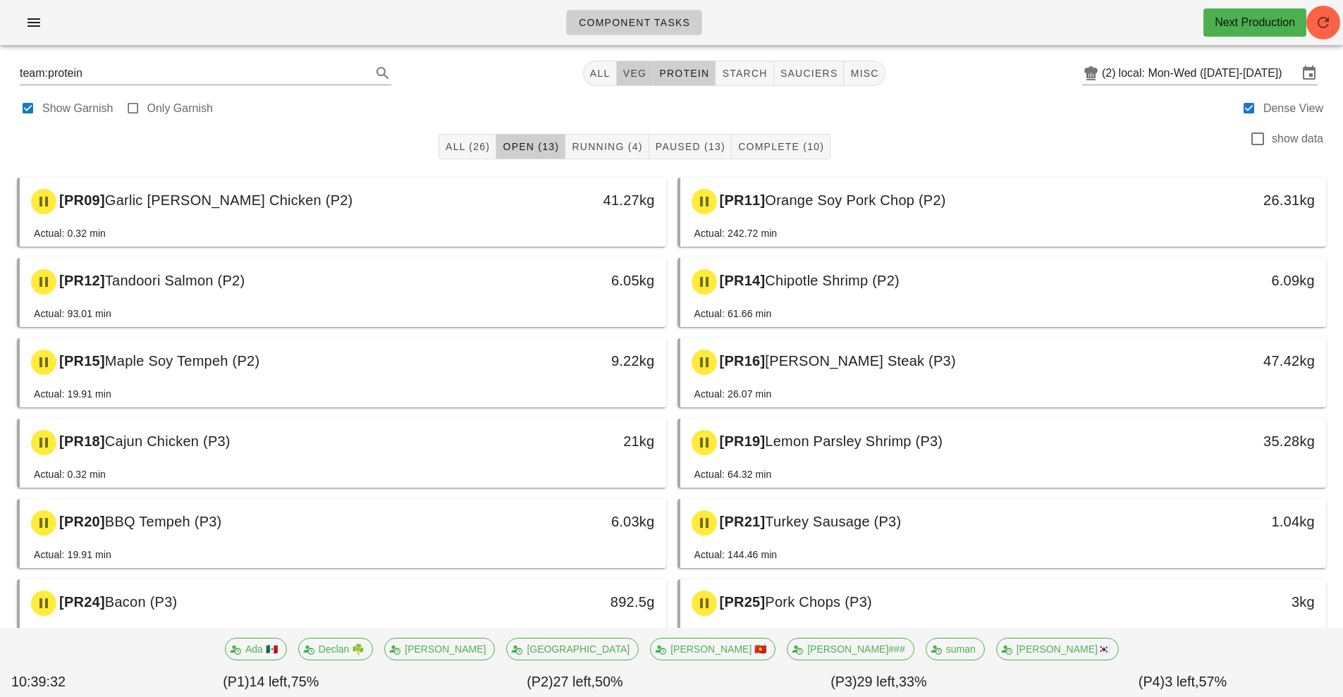
click at [621, 81] on button "veg" at bounding box center [635, 73] width 37 height 25
type input "team:veg"
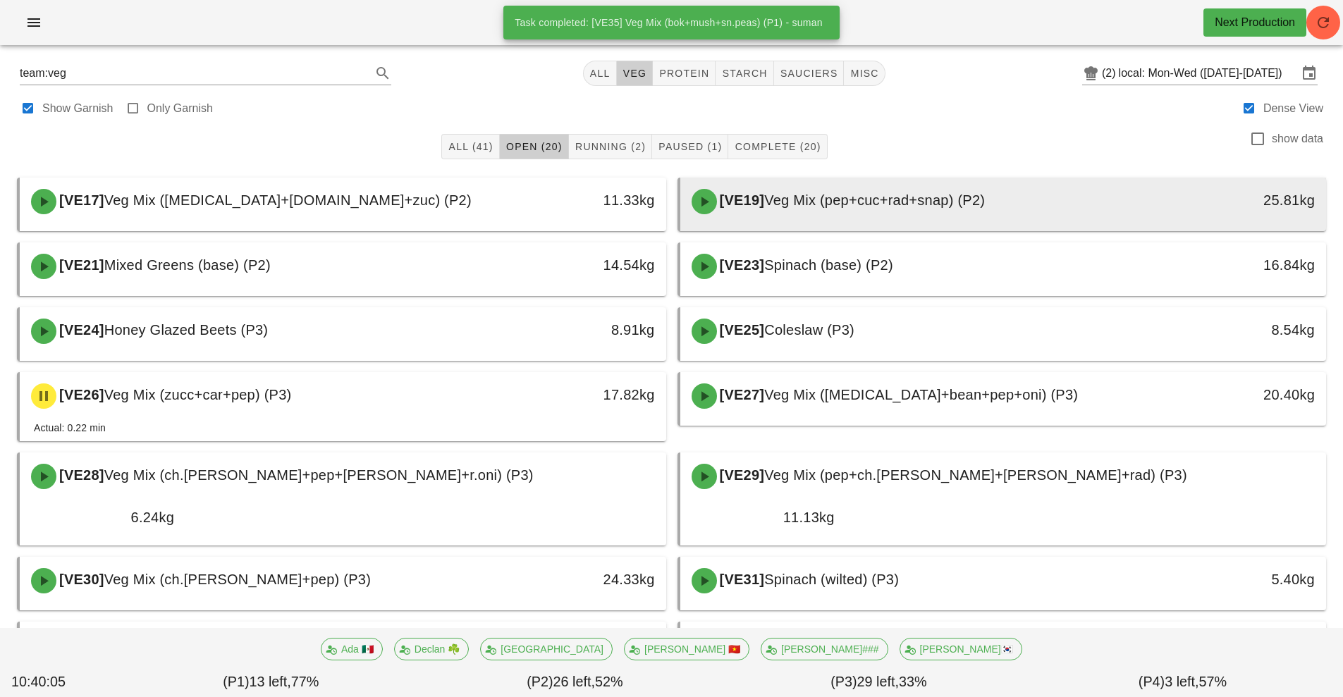
click at [1081, 178] on div "[VE19] Veg Mix (pep+cuc+rad+snap) (P2) 25.81kg" at bounding box center [1003, 202] width 647 height 48
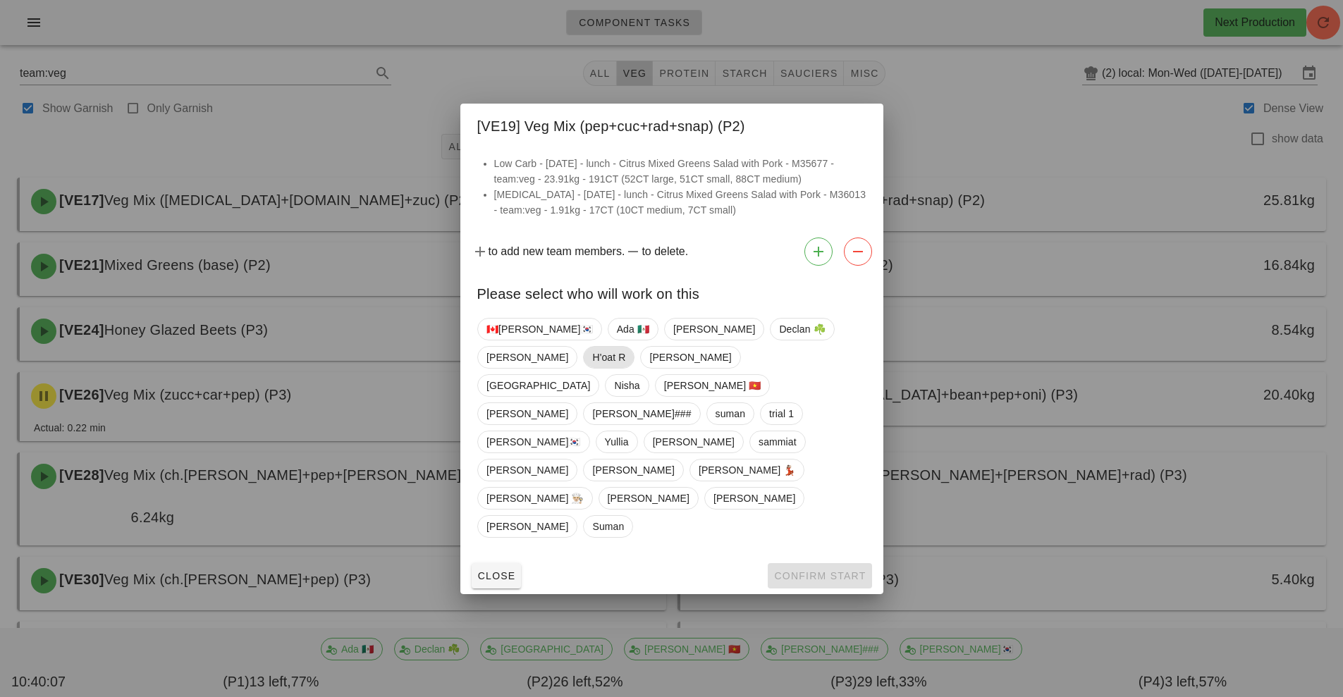
click at [625, 368] on span "H'oat R" at bounding box center [608, 357] width 33 height 21
click at [841, 570] on span "Confirm Start" at bounding box center [819, 575] width 92 height 11
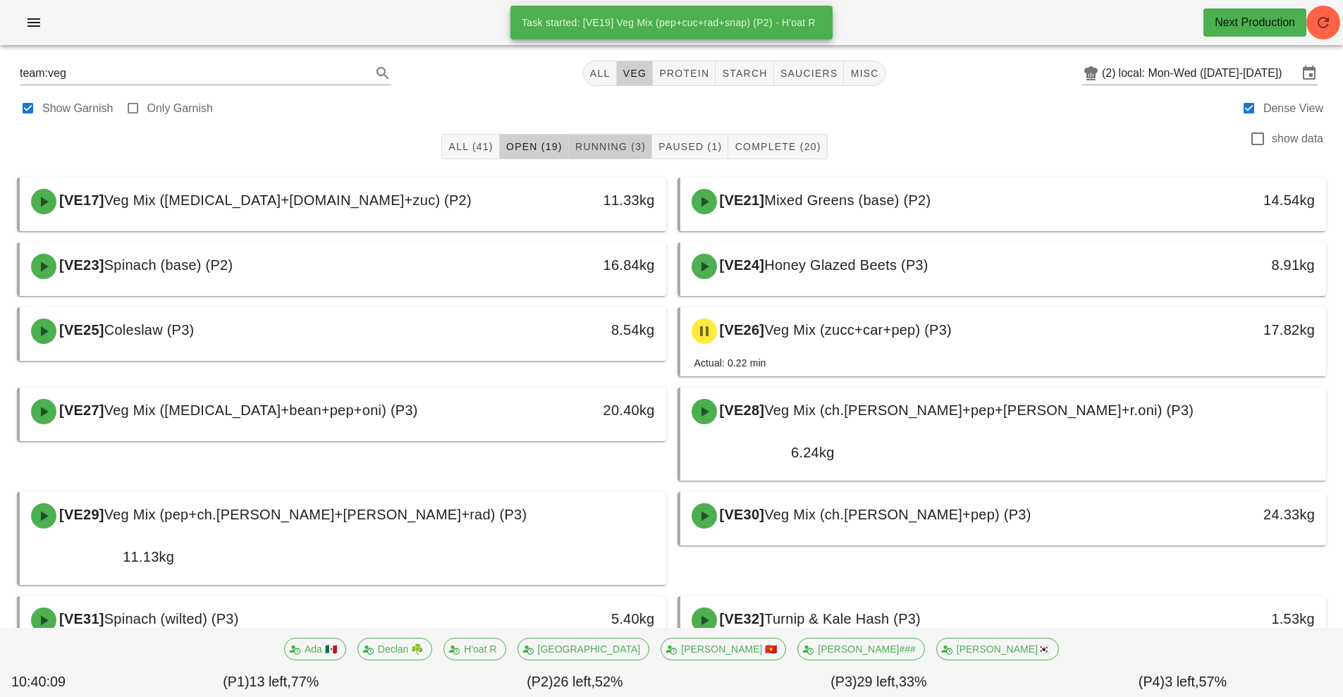
click at [616, 146] on span "Running (3)" at bounding box center [610, 146] width 71 height 11
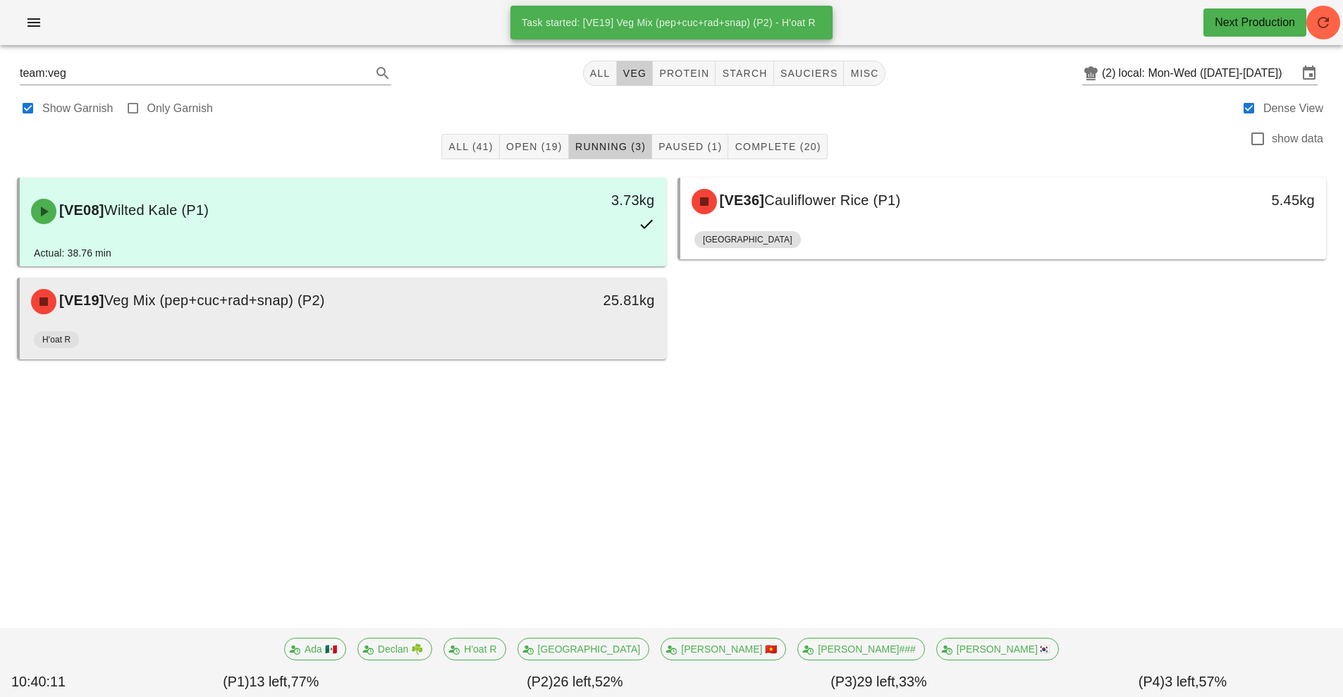
click at [534, 334] on div "H'oat R" at bounding box center [343, 343] width 618 height 34
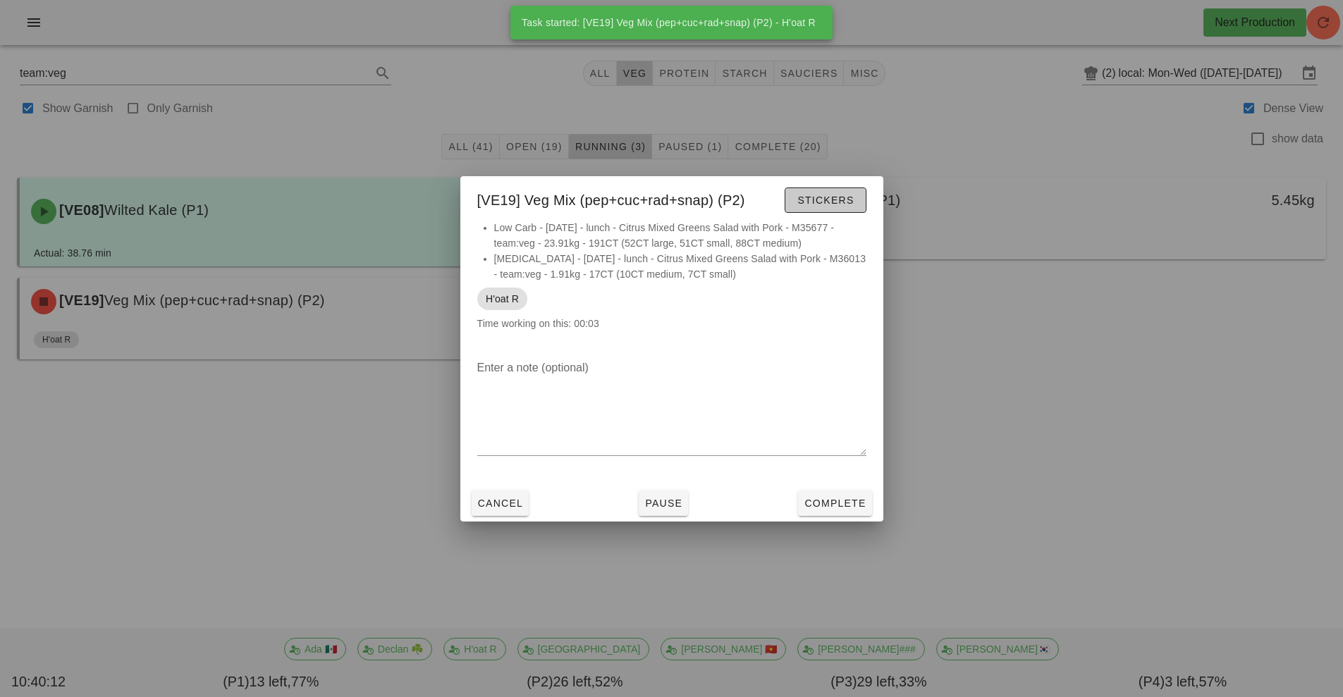
click at [819, 196] on span "Stickers" at bounding box center [825, 200] width 57 height 11
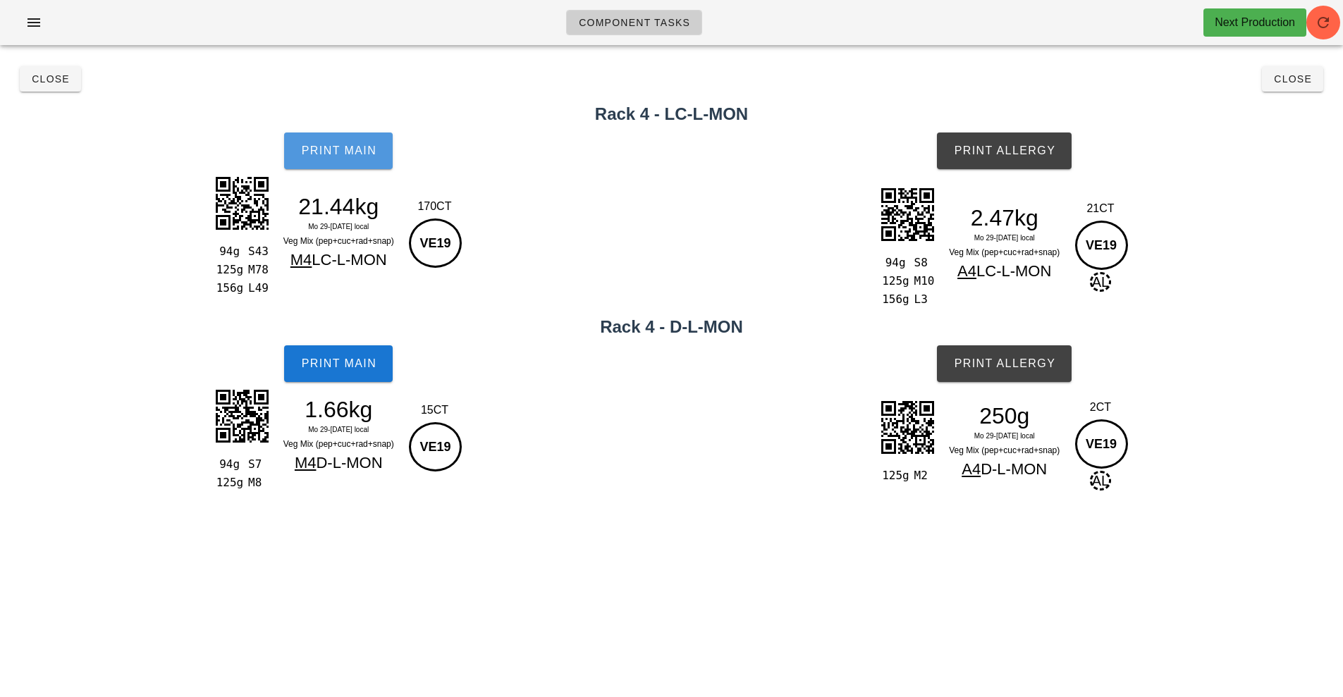
click at [362, 156] on span "Print Main" at bounding box center [338, 151] width 76 height 13
click at [359, 350] on button "Print Main" at bounding box center [338, 363] width 109 height 37
click at [1015, 149] on span "Print Allergy" at bounding box center [1004, 151] width 102 height 13
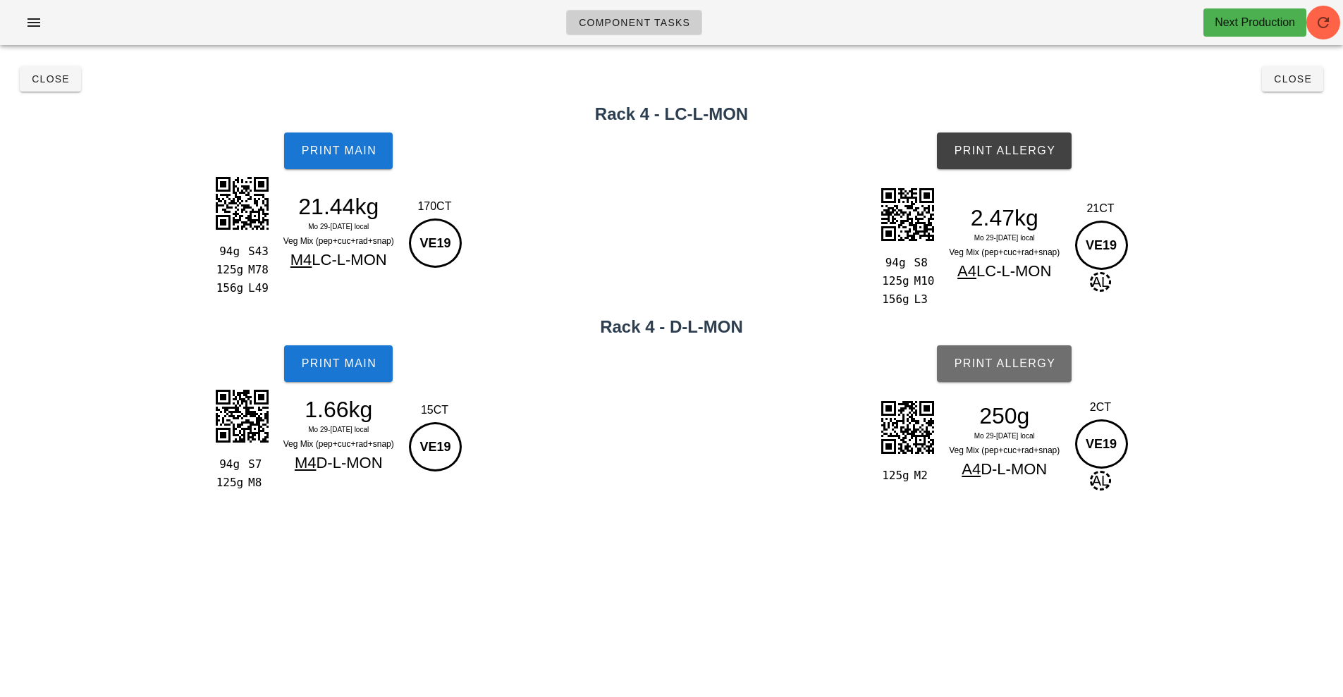
click at [1008, 365] on span "Print Allergy" at bounding box center [1004, 363] width 102 height 13
click at [60, 69] on button "Close" at bounding box center [50, 78] width 61 height 25
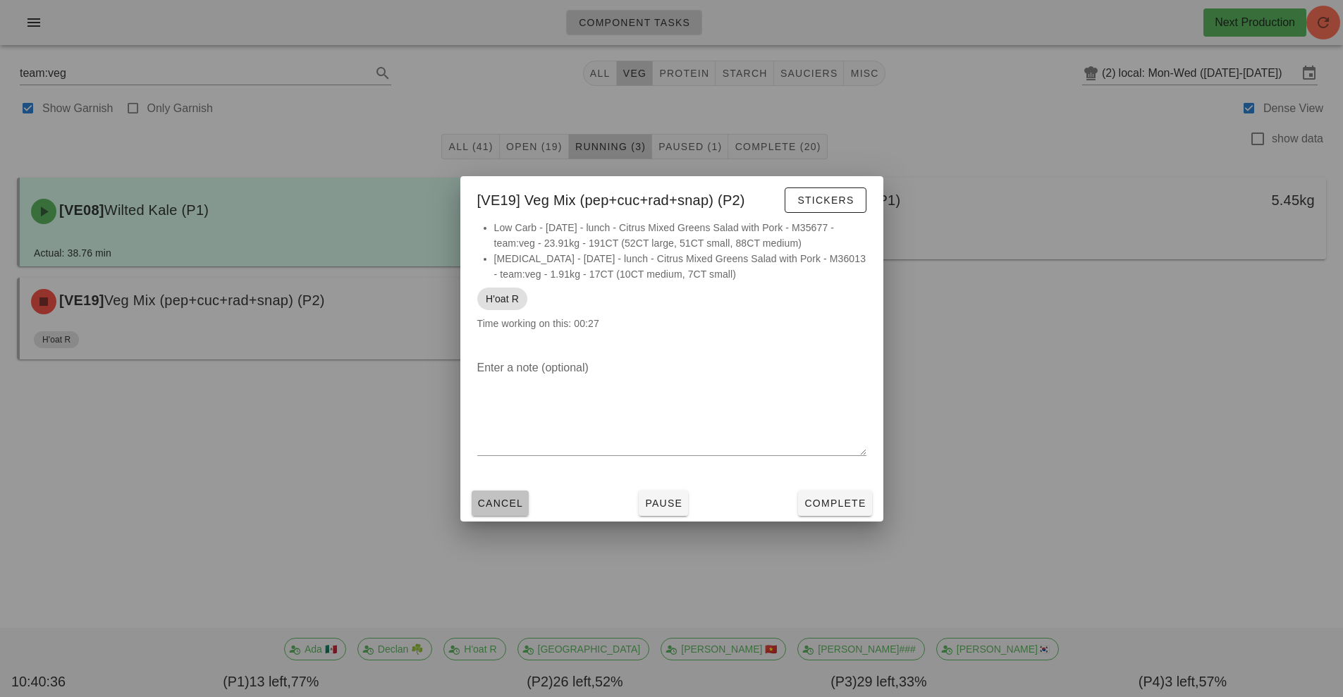
click at [507, 504] on span "Cancel" at bounding box center [500, 503] width 47 height 11
